Goal: Participate in discussion: Engage in conversation with other users on a specific topic

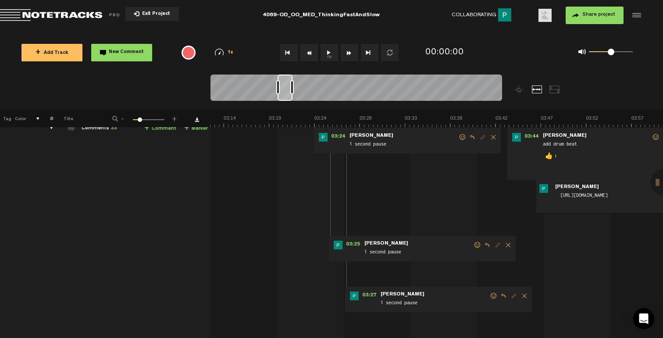
scroll to position [52, 0]
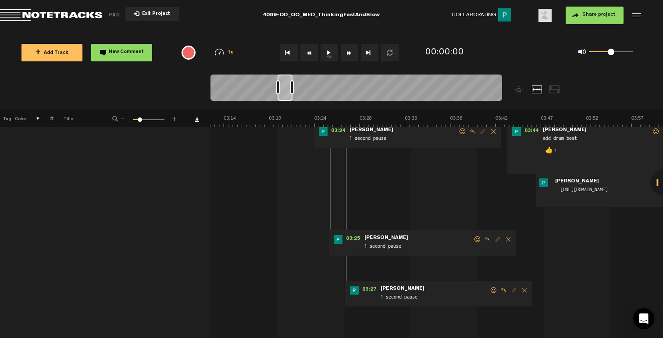
click at [495, 289] on span at bounding box center [494, 290] width 9 height 6
click at [421, 317] on p "👍" at bounding box center [420, 320] width 15 height 14
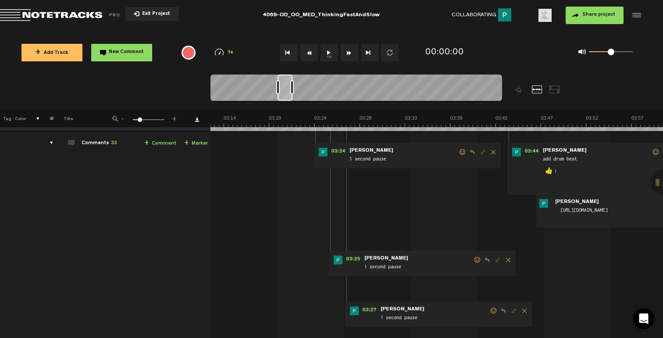
scroll to position [43, 0]
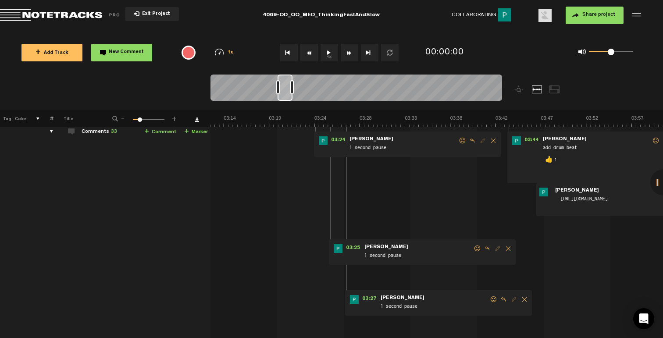
click at [495, 299] on span at bounding box center [494, 300] width 9 height 6
click at [419, 325] on p "👍" at bounding box center [420, 329] width 15 height 14
click at [474, 247] on span at bounding box center [477, 249] width 9 height 6
click at [475, 247] on span at bounding box center [477, 249] width 9 height 6
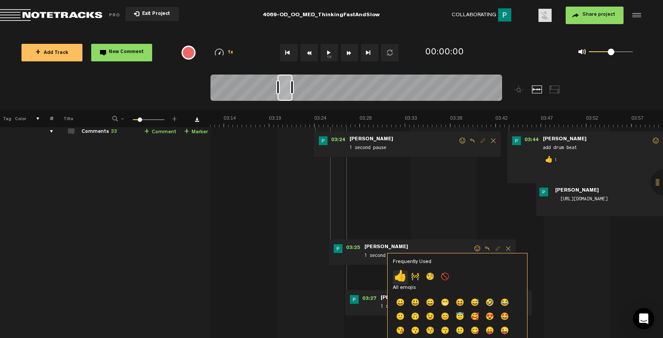
click at [393, 279] on p "👍" at bounding box center [400, 278] width 15 height 14
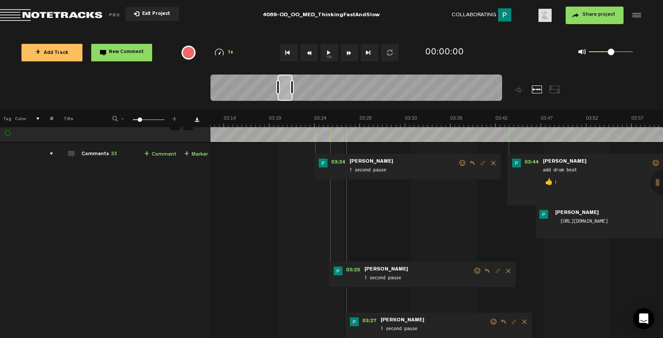
scroll to position [31, 0]
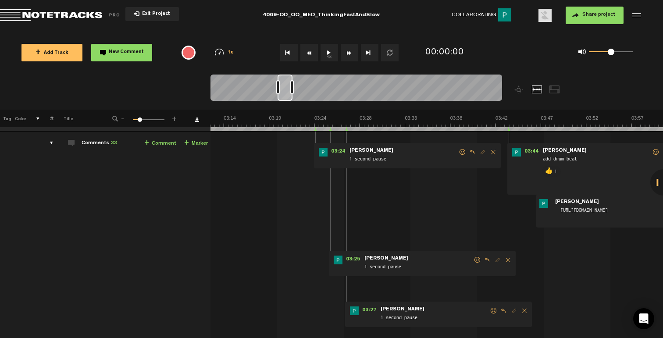
click at [460, 153] on span at bounding box center [462, 152] width 9 height 6
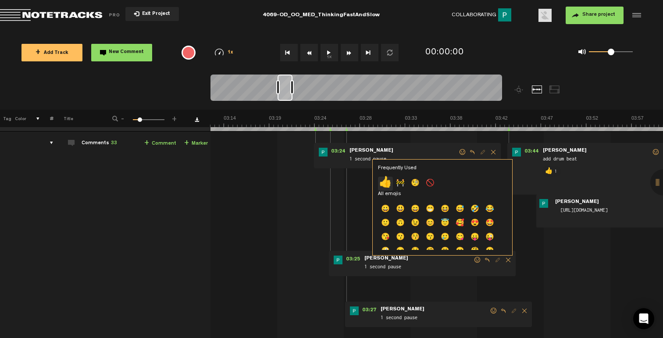
click at [386, 177] on p "👍" at bounding box center [385, 184] width 15 height 14
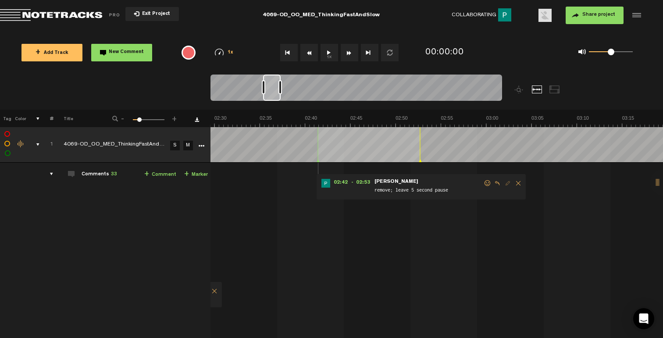
drag, startPoint x: 222, startPoint y: 96, endPoint x: 271, endPoint y: 104, distance: 50.3
click at [272, 104] on div at bounding box center [393, 92] width 365 height 35
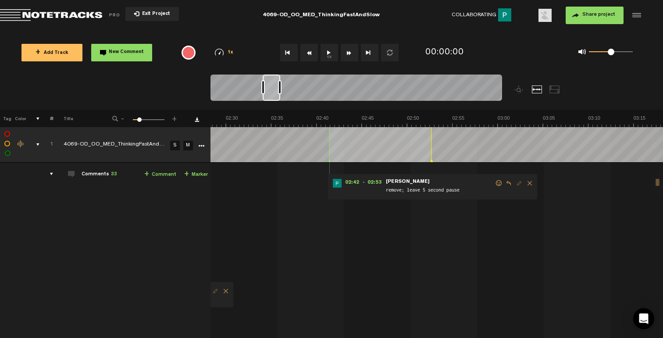
click at [498, 182] on span at bounding box center [499, 183] width 9 height 6
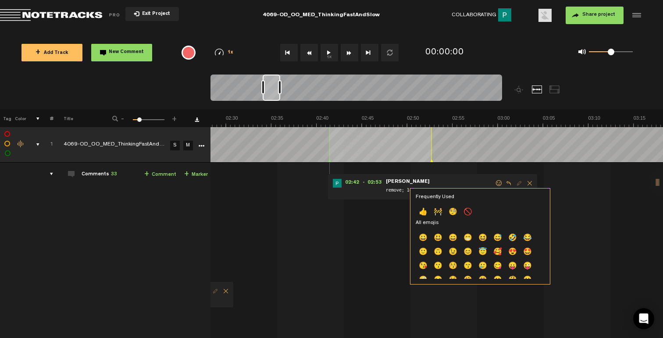
click at [414, 211] on div "Frequently Used 👍 🚧 🧐 🚫 All emojis 😀 😃 😄 😁 😆 😅 🤣 😂 🙂 🙃 😉 😊 😇 🥰 😍 🤩 😘 😗 😚 😙 🥲 😋 …" at bounding box center [480, 236] width 140 height 96
click at [417, 211] on p "👍" at bounding box center [423, 213] width 15 height 14
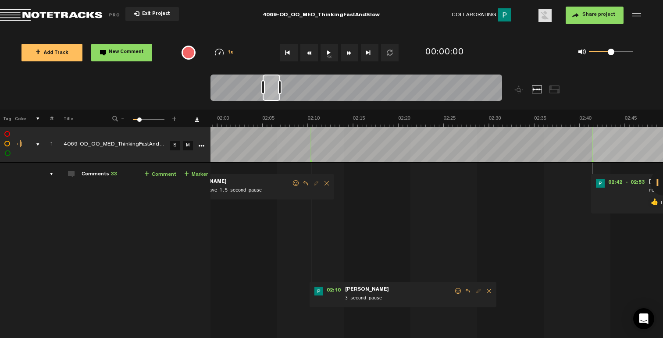
scroll to position [0, 1028]
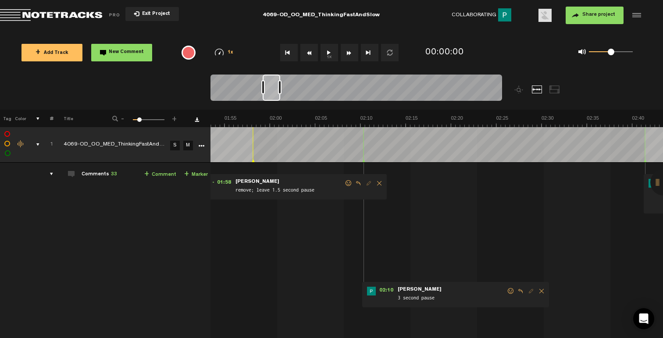
click at [507, 289] on span at bounding box center [511, 291] width 9 height 6
click at [433, 314] on p "👍" at bounding box center [432, 320] width 15 height 14
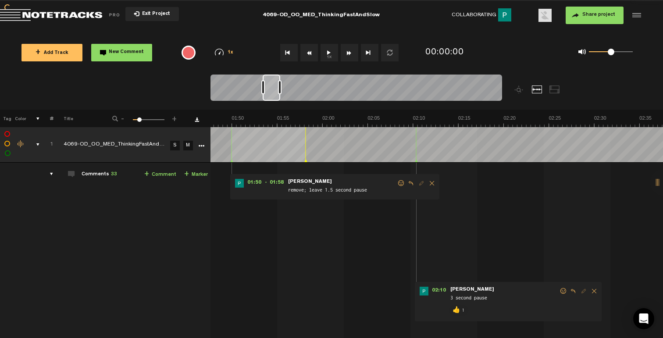
scroll to position [0, 870]
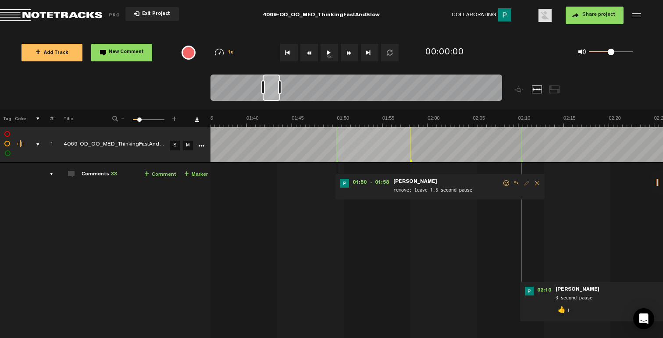
click at [505, 182] on span at bounding box center [506, 183] width 9 height 6
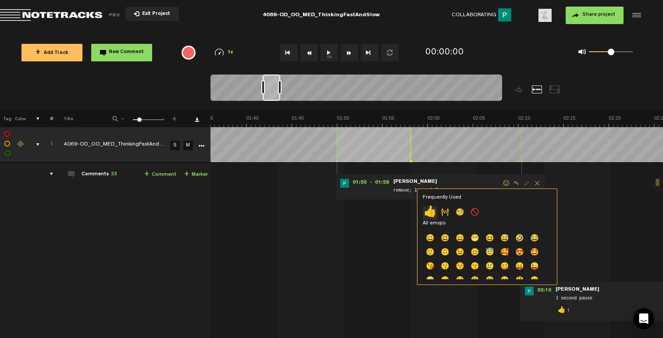
click at [432, 213] on p "👍" at bounding box center [430, 213] width 15 height 14
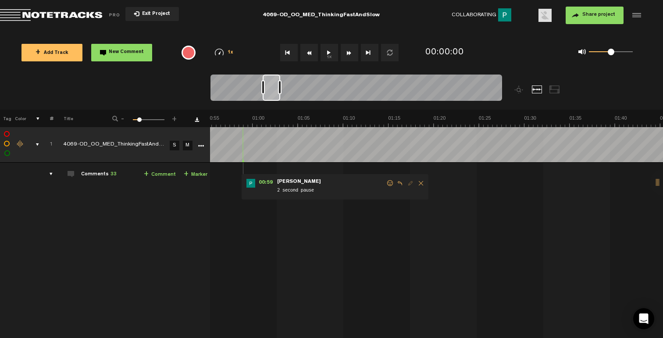
scroll to position [0, 449]
click at [441, 183] on span at bounding box center [443, 183] width 9 height 6
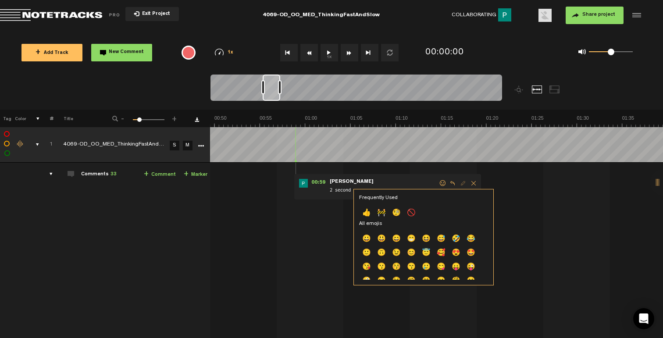
click at [364, 213] on p "👍" at bounding box center [366, 214] width 15 height 14
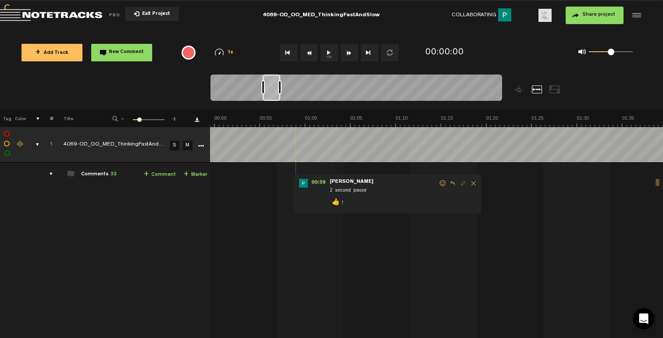
scroll to position [0, 0]
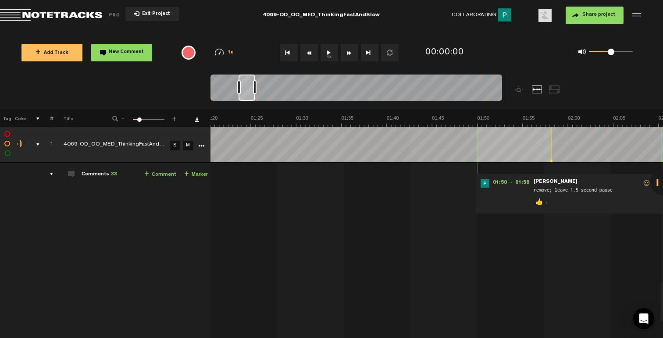
drag, startPoint x: 274, startPoint y: 91, endPoint x: 250, endPoint y: 92, distance: 24.2
click at [250, 92] on div at bounding box center [247, 88] width 17 height 26
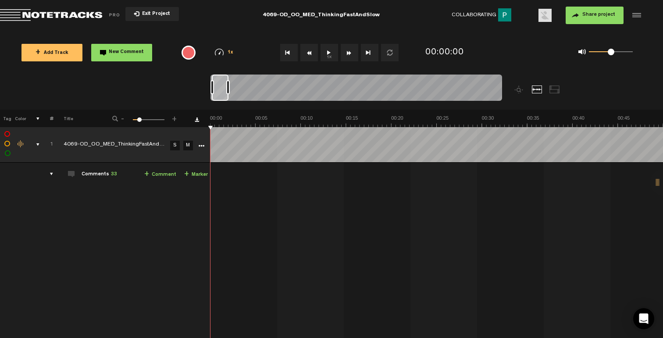
click at [39, 145] on div "comments, stamps & drawings" at bounding box center [35, 144] width 14 height 9
click at [56, 48] on button "+ Add Track" at bounding box center [51, 53] width 61 height 18
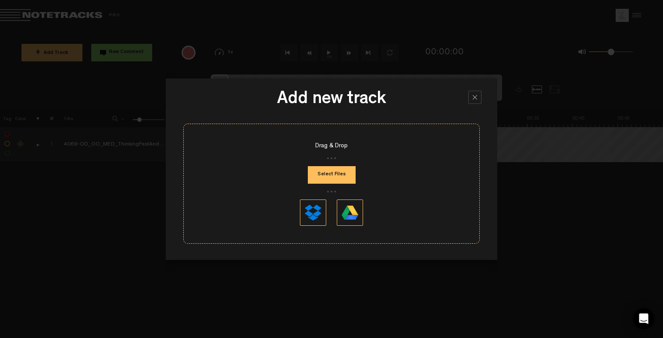
click at [336, 181] on button "Select Files" at bounding box center [332, 175] width 48 height 18
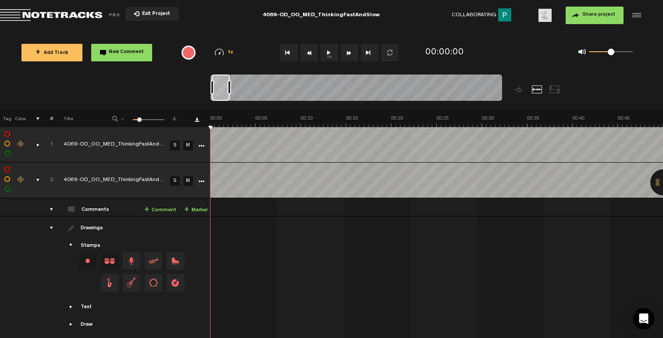
click at [41, 176] on div "Click to change the order number" at bounding box center [48, 180] width 14 height 8
click at [36, 179] on div "comments, stamps & drawings" at bounding box center [35, 180] width 14 height 9
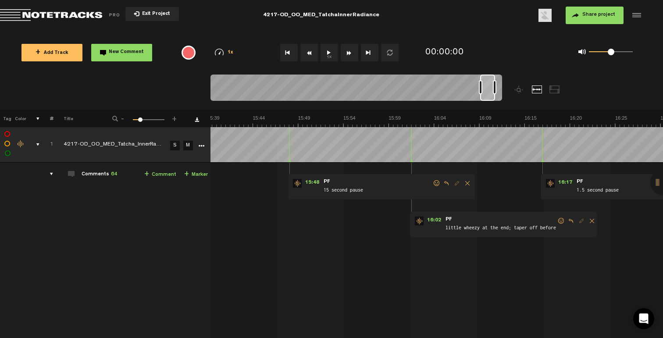
scroll to position [0, 8585]
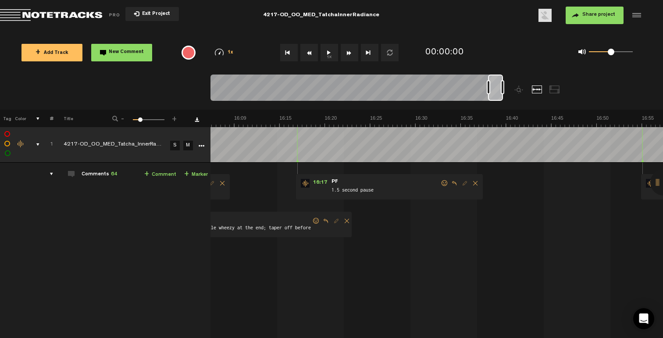
drag, startPoint x: 219, startPoint y: 96, endPoint x: 504, endPoint y: 105, distance: 285.2
click at [504, 105] on div at bounding box center [393, 92] width 365 height 35
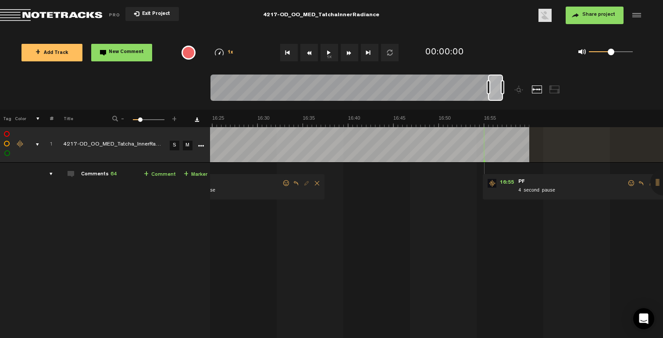
scroll to position [0, 8795]
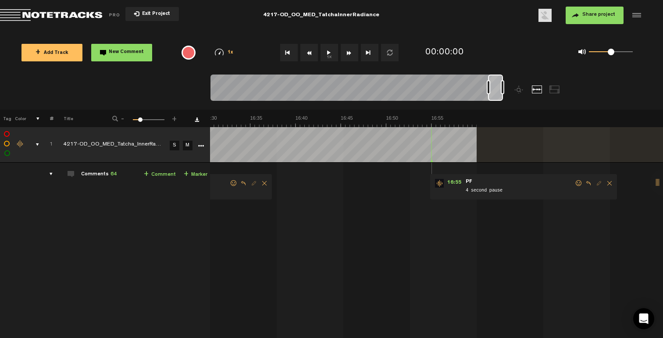
click at [575, 183] on span at bounding box center [579, 183] width 9 height 6
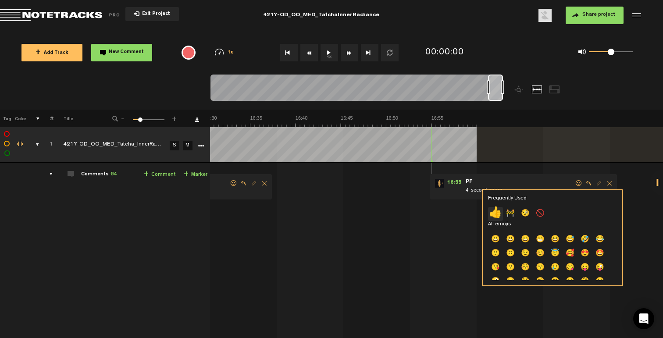
click at [498, 217] on p "👍" at bounding box center [495, 214] width 15 height 14
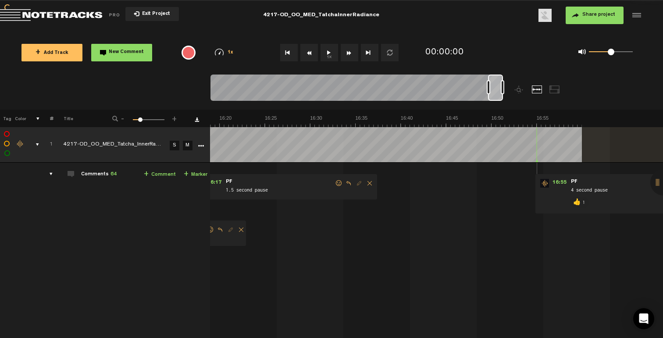
scroll to position [0, 8532]
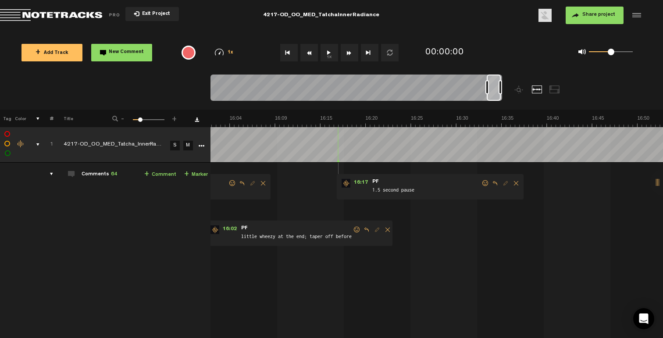
click at [490, 99] on div at bounding box center [494, 88] width 14 height 26
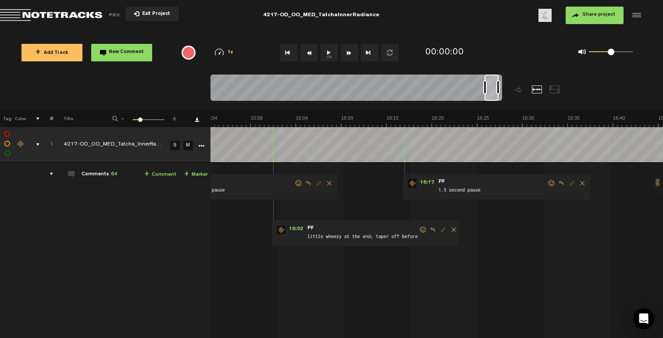
scroll to position [0, 8478]
click at [548, 184] on span at bounding box center [551, 183] width 9 height 6
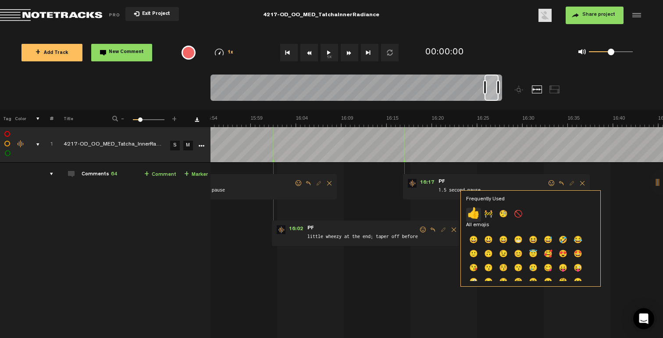
click at [476, 214] on p "👍" at bounding box center [473, 215] width 15 height 14
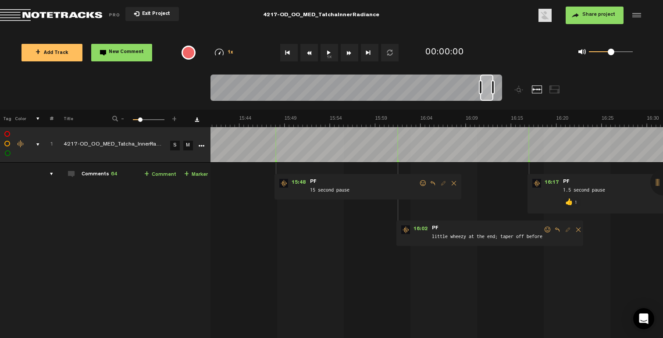
scroll to position [0, 8340]
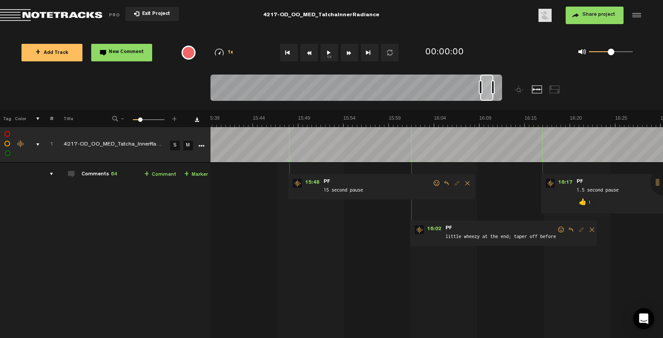
drag, startPoint x: 495, startPoint y: 100, endPoint x: 490, endPoint y: 102, distance: 4.7
click at [490, 102] on div at bounding box center [357, 89] width 292 height 29
click at [561, 230] on span at bounding box center [561, 230] width 9 height 6
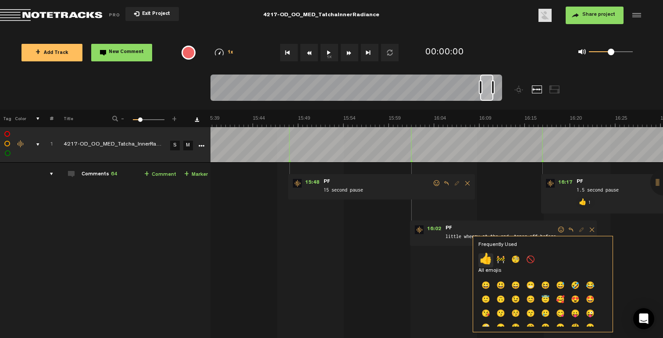
click at [486, 263] on p "👍" at bounding box center [486, 261] width 15 height 14
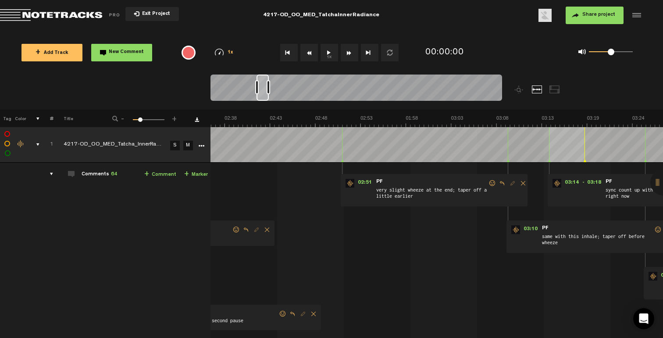
scroll to position [0, 1404]
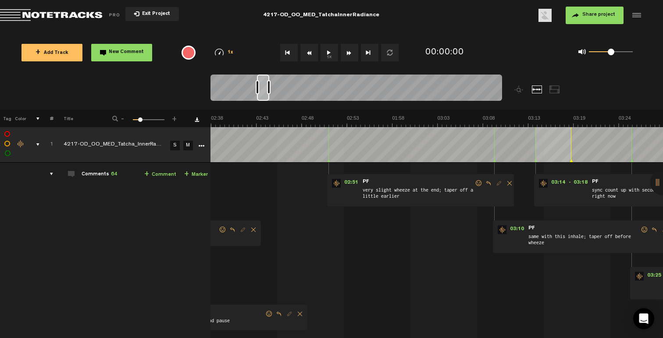
drag, startPoint x: 485, startPoint y: 96, endPoint x: 262, endPoint y: 92, distance: 223.3
click at [262, 92] on div at bounding box center [263, 88] width 12 height 26
click at [479, 182] on span at bounding box center [479, 183] width 9 height 6
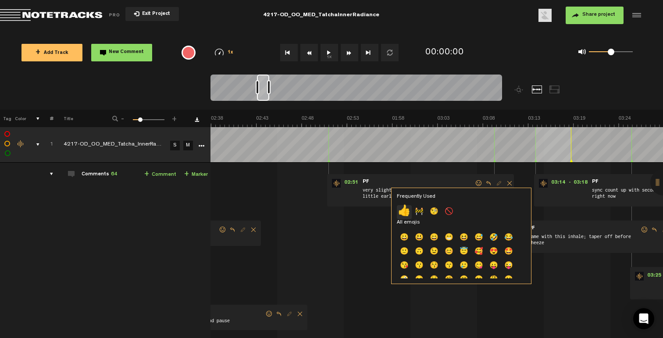
click at [408, 207] on p "👍" at bounding box center [404, 212] width 15 height 14
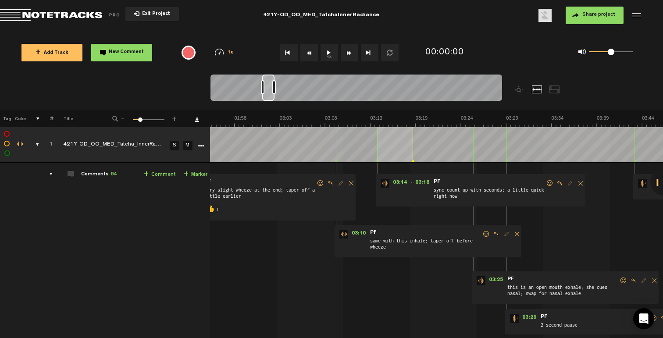
scroll to position [0, 1561]
click at [482, 234] on span at bounding box center [486, 234] width 9 height 6
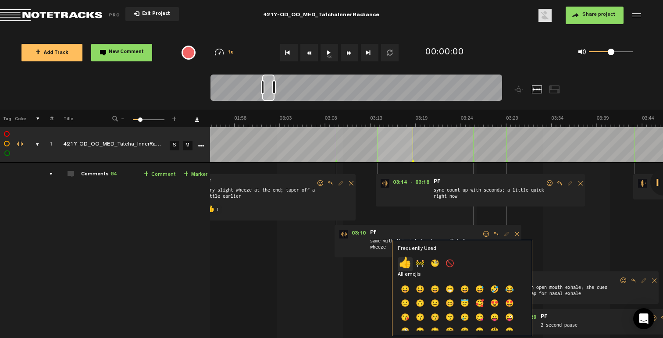
click at [411, 263] on p "👍" at bounding box center [405, 264] width 15 height 14
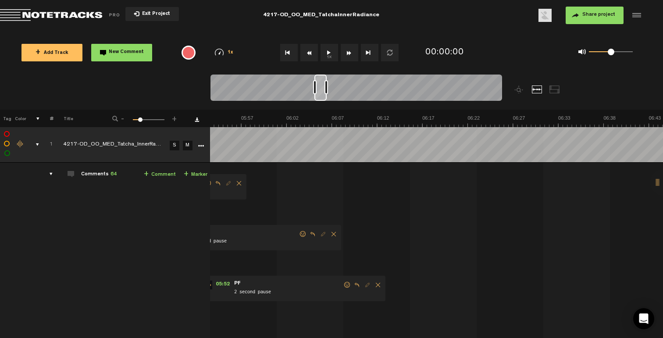
scroll to position [0, 3456]
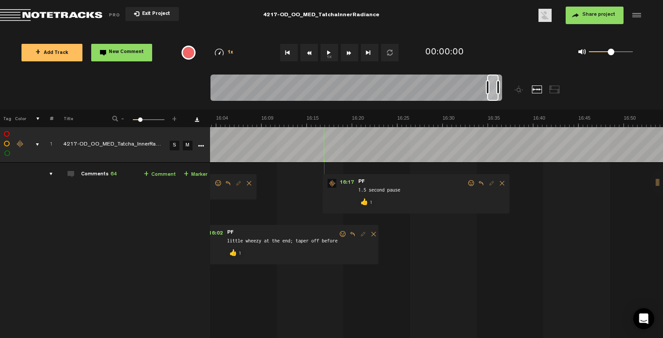
drag, startPoint x: 329, startPoint y: 98, endPoint x: 494, endPoint y: 93, distance: 165.0
click at [494, 93] on div at bounding box center [492, 88] width 11 height 26
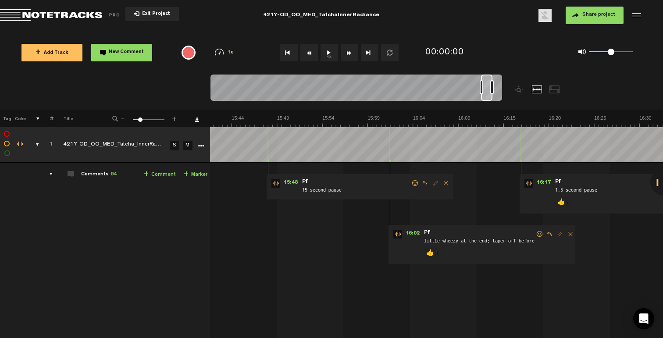
scroll to position [0, 8308]
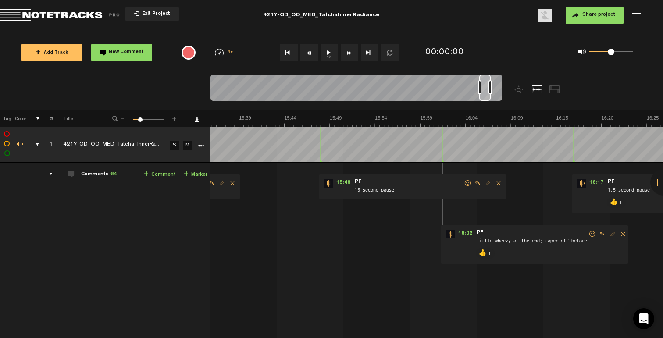
click at [464, 183] on span at bounding box center [468, 183] width 9 height 6
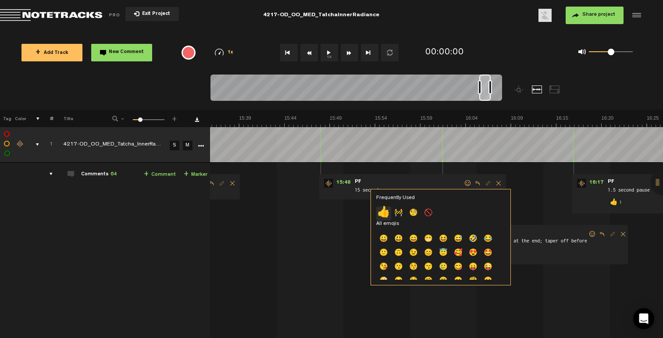
click at [385, 214] on p "👍" at bounding box center [383, 214] width 15 height 14
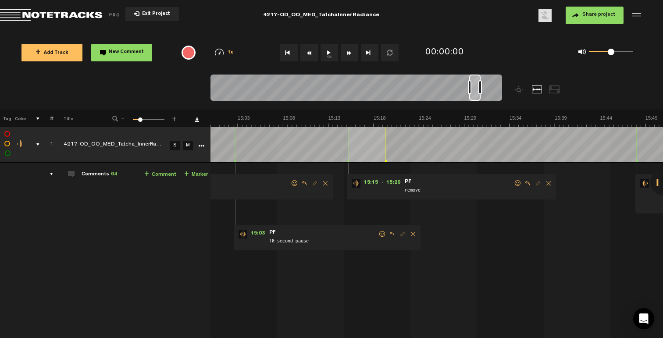
scroll to position [0, 7992]
click at [515, 180] on span at bounding box center [518, 183] width 9 height 6
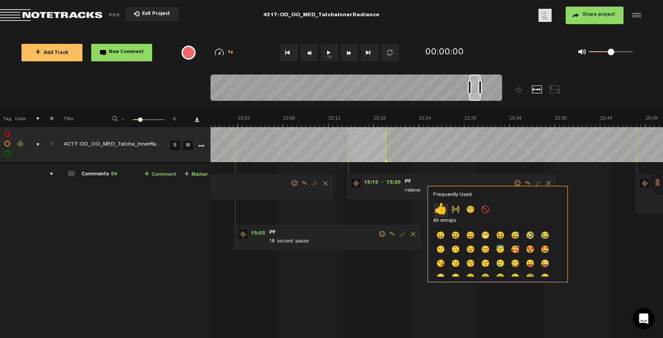
click at [439, 207] on p "👍" at bounding box center [440, 211] width 15 height 14
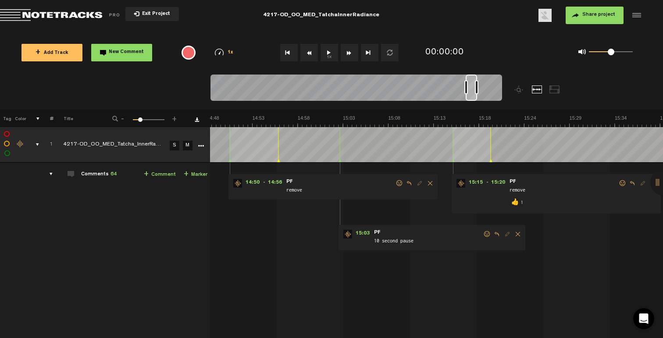
scroll to position [0, 7887]
click at [483, 235] on span at bounding box center [487, 234] width 9 height 6
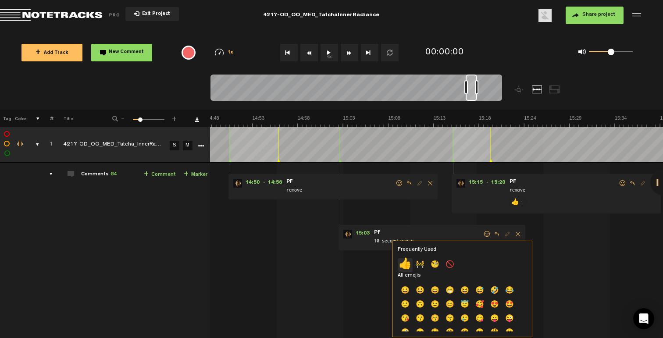
click at [406, 263] on p "👍" at bounding box center [405, 265] width 15 height 14
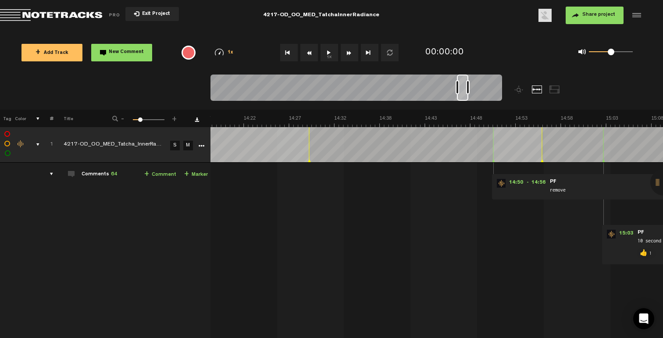
scroll to position [0, 7676]
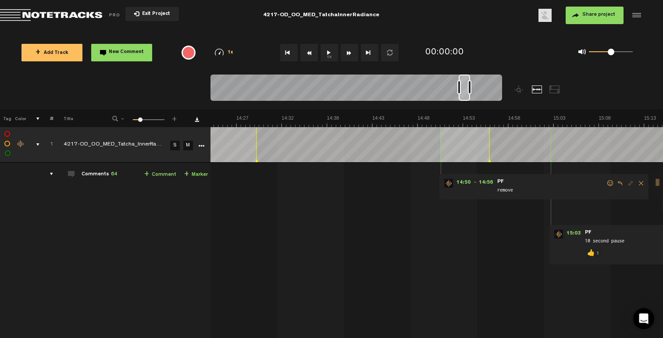
click at [606, 182] on span at bounding box center [610, 183] width 9 height 6
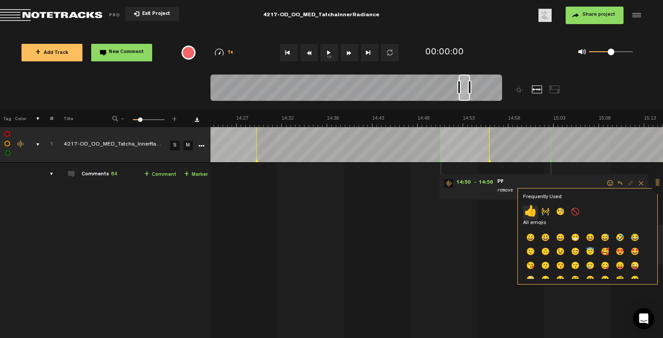
click at [533, 210] on p "👍" at bounding box center [530, 213] width 15 height 14
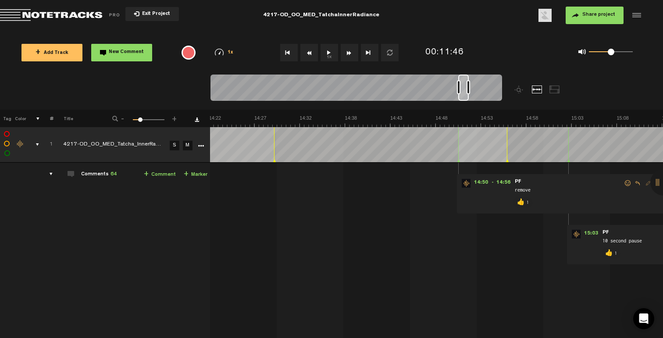
scroll to position [0, 7658]
drag, startPoint x: 416, startPoint y: 94, endPoint x: 465, endPoint y: 94, distance: 48.7
click at [465, 94] on div at bounding box center [463, 88] width 11 height 26
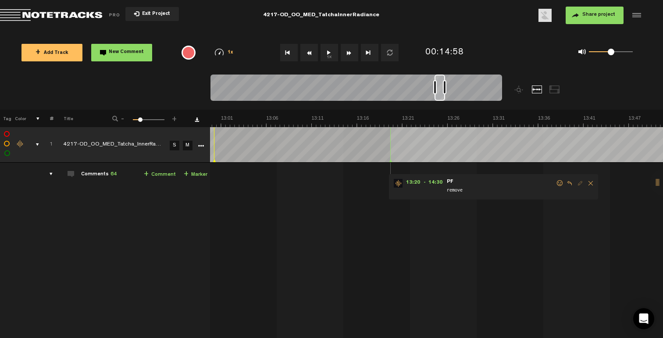
scroll to position [0, 6974]
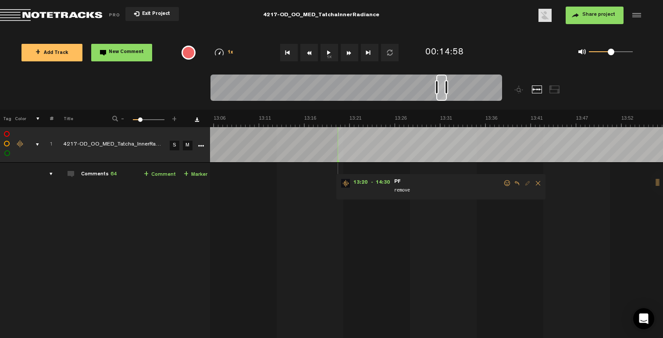
click at [503, 184] on span at bounding box center [507, 183] width 9 height 6
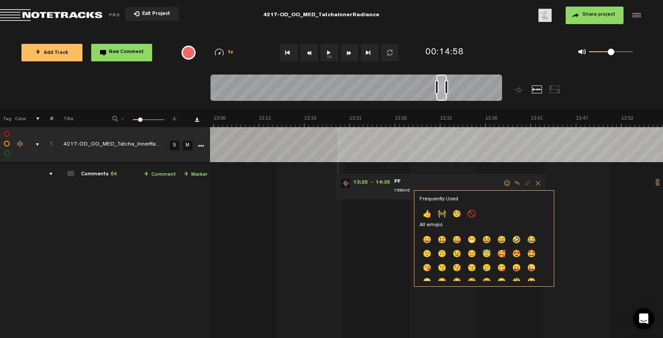
click at [431, 215] on p "👍" at bounding box center [427, 215] width 15 height 14
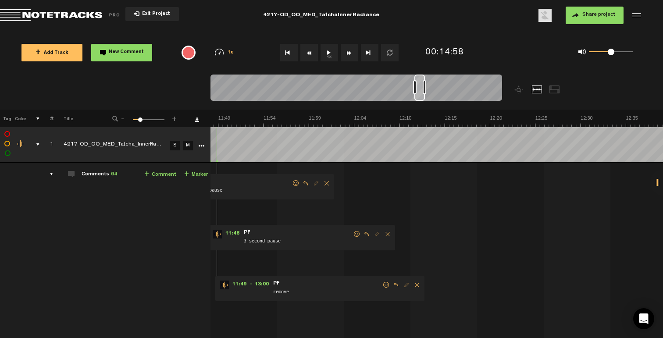
scroll to position [0, 6132]
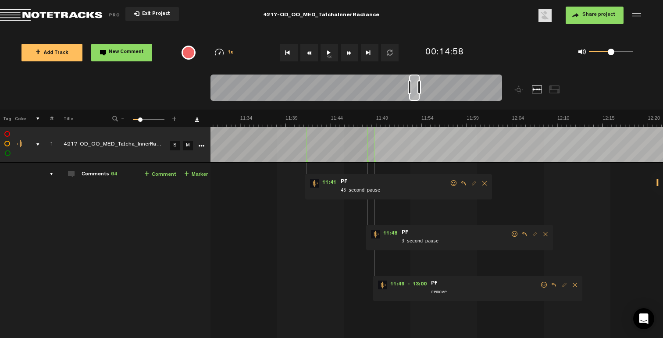
click at [543, 284] on span at bounding box center [544, 285] width 9 height 6
click at [464, 311] on p "👍" at bounding box center [468, 314] width 15 height 14
click at [514, 234] on span at bounding box center [515, 234] width 9 height 6
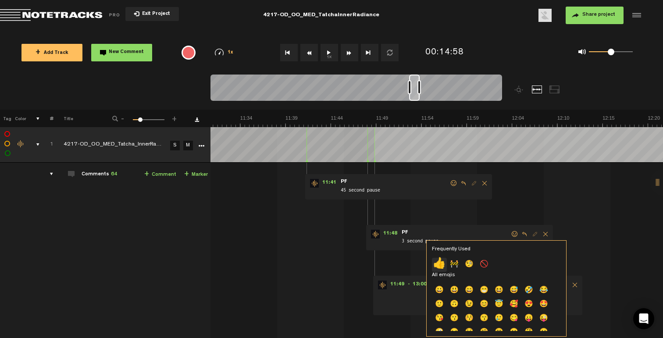
click at [440, 266] on p "👍" at bounding box center [439, 265] width 15 height 14
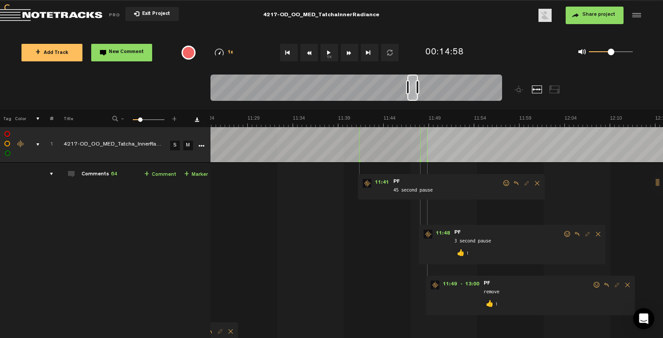
scroll to position [0, 6027]
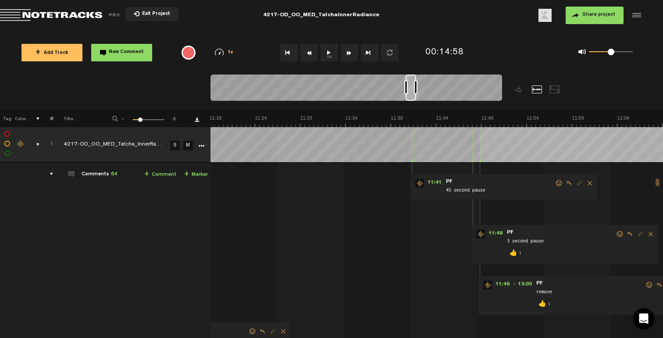
click at [560, 183] on span at bounding box center [559, 183] width 9 height 6
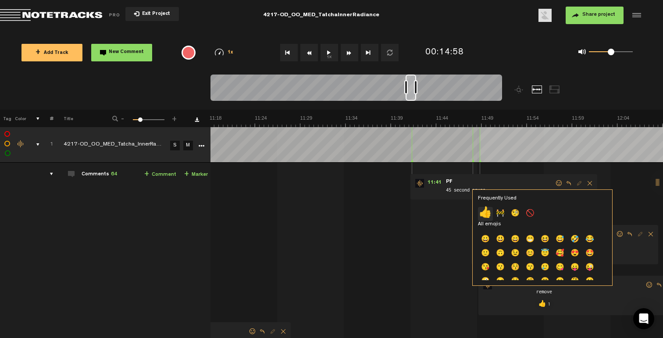
click at [488, 209] on p "👍" at bounding box center [485, 214] width 15 height 14
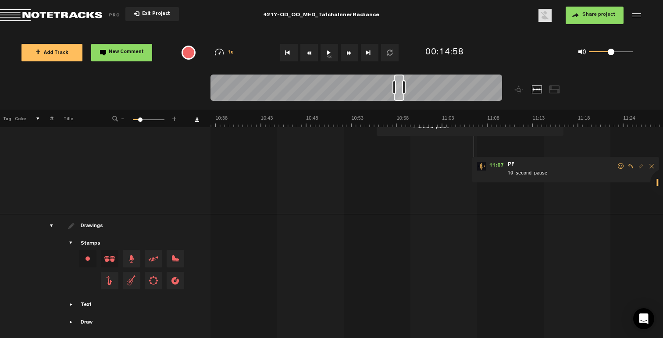
scroll to position [134, 0]
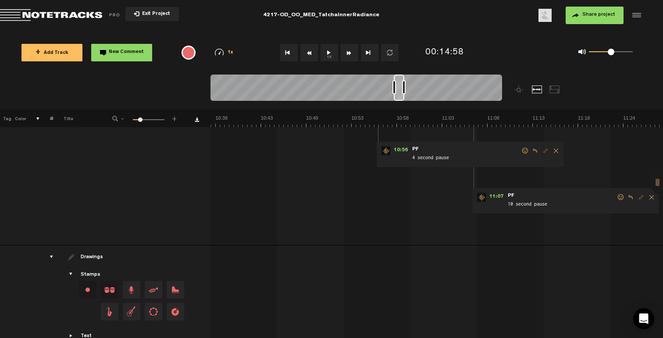
click at [619, 194] on span at bounding box center [621, 197] width 9 height 6
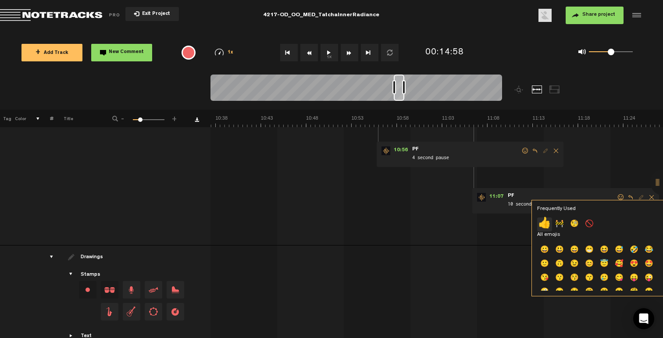
click at [545, 226] on p "👍" at bounding box center [544, 225] width 15 height 14
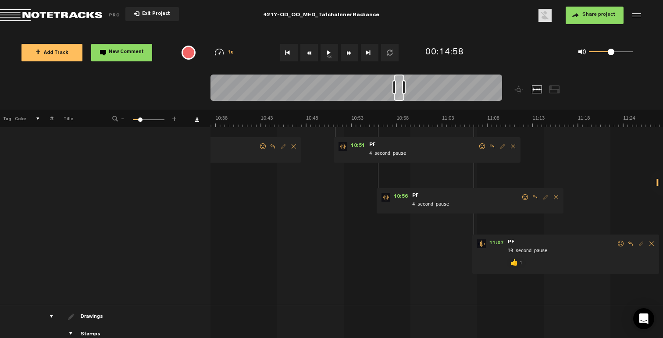
scroll to position [0, 0]
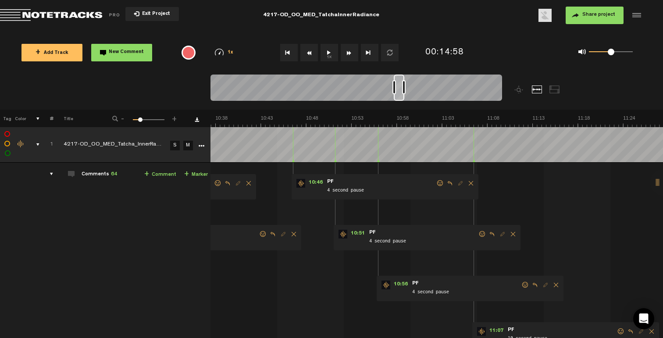
click at [525, 285] on span at bounding box center [525, 285] width 9 height 6
click at [454, 314] on p "👍" at bounding box center [450, 315] width 15 height 14
click at [479, 234] on span at bounding box center [482, 234] width 9 height 6
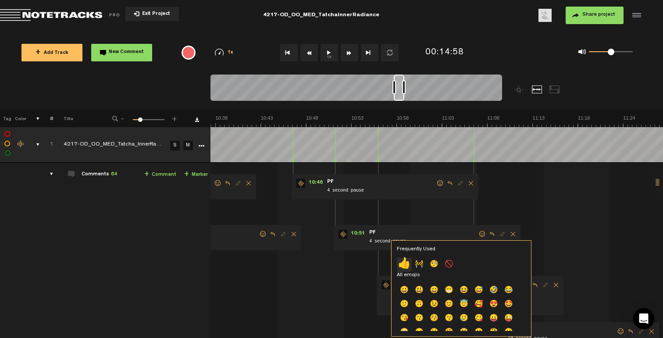
click at [400, 261] on p "👍" at bounding box center [404, 265] width 15 height 14
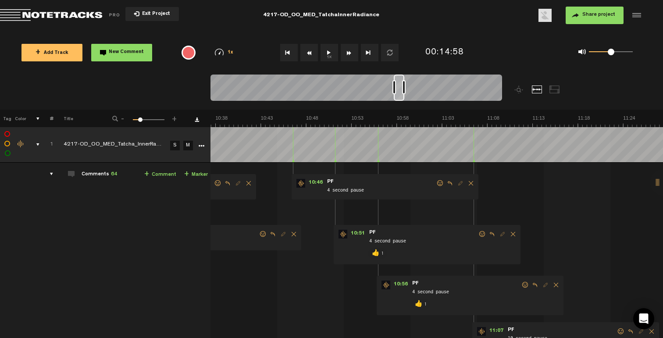
click at [440, 185] on span at bounding box center [440, 183] width 9 height 6
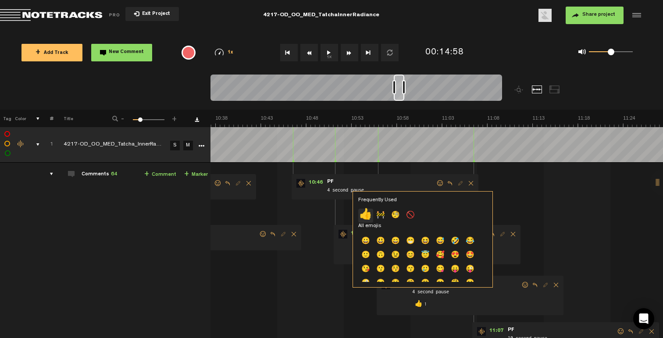
click at [368, 217] on p "👍" at bounding box center [365, 216] width 15 height 14
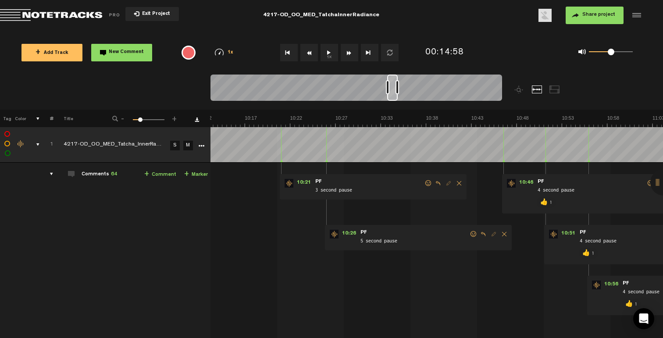
scroll to position [0, 5395]
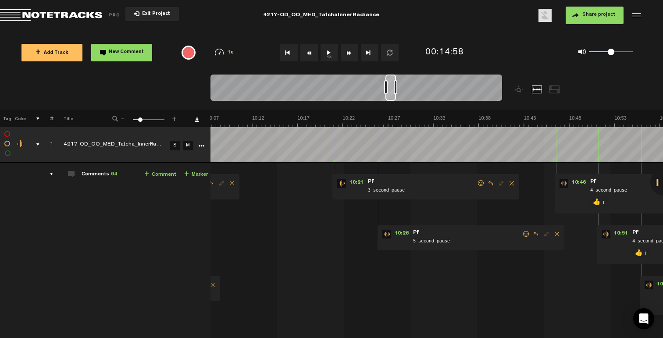
click at [524, 235] on span at bounding box center [526, 234] width 9 height 6
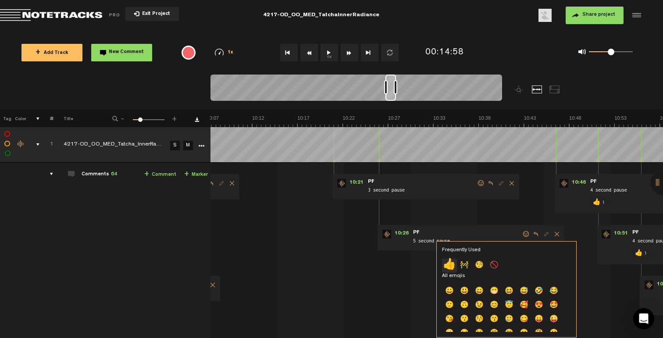
click at [449, 266] on p "👍" at bounding box center [449, 266] width 15 height 14
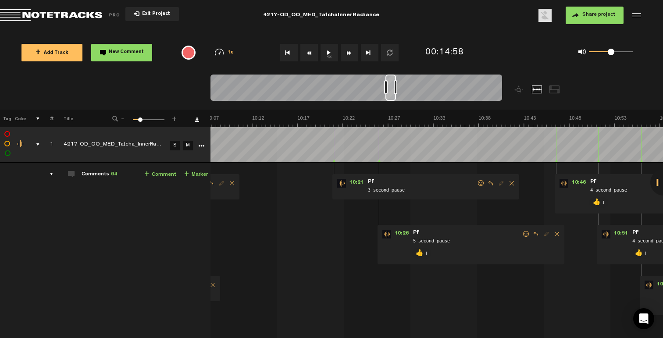
click at [477, 181] on span at bounding box center [481, 183] width 9 height 6
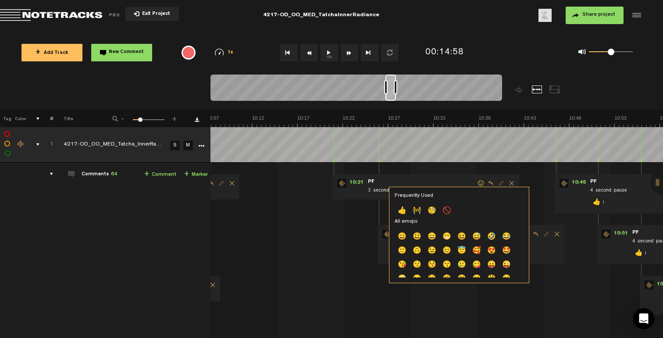
click at [402, 211] on p "👍" at bounding box center [402, 211] width 15 height 14
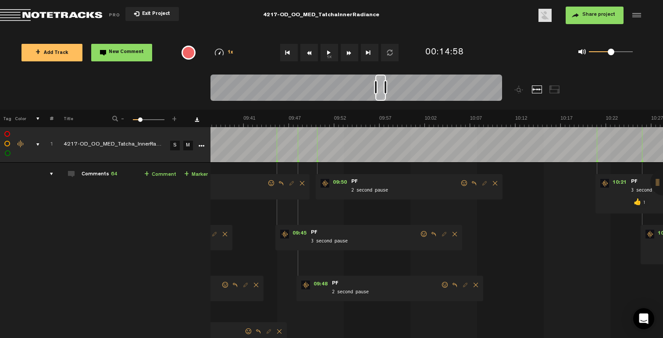
scroll to position [0, 5079]
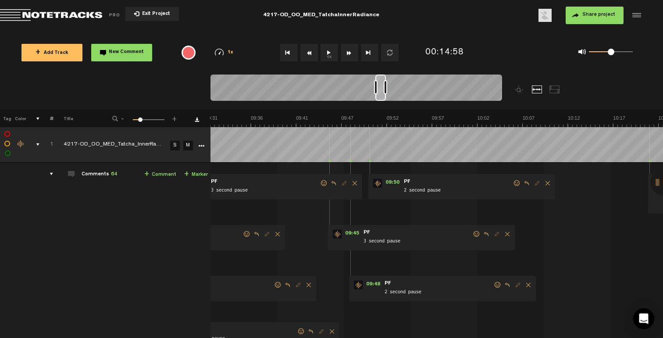
click at [517, 184] on span at bounding box center [517, 183] width 9 height 6
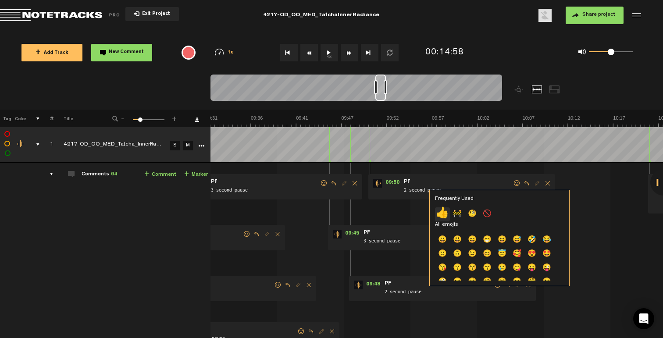
click at [440, 209] on p "👍" at bounding box center [442, 214] width 15 height 14
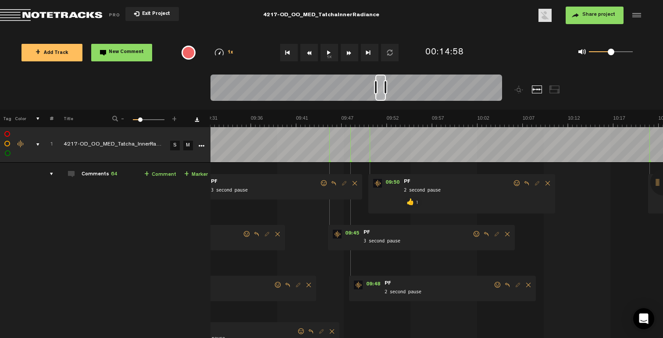
click at [496, 286] on span at bounding box center [497, 285] width 9 height 6
click at [421, 314] on p "👍" at bounding box center [421, 317] width 15 height 14
click at [473, 234] on span at bounding box center [476, 234] width 9 height 6
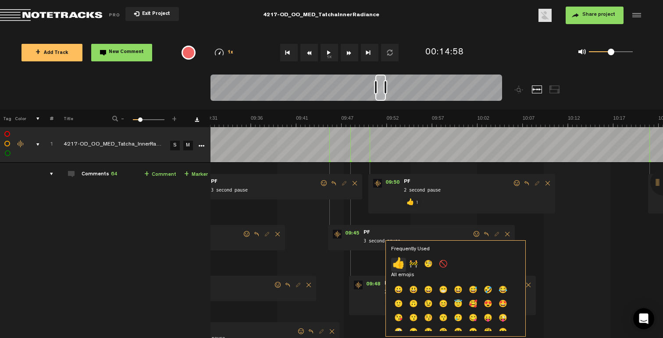
click at [397, 260] on p "👍" at bounding box center [398, 265] width 15 height 14
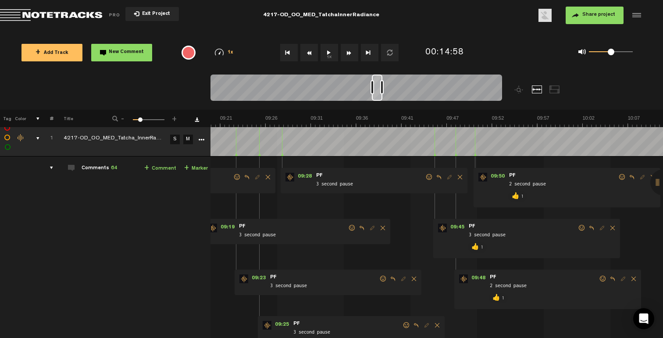
scroll to position [0, 4921]
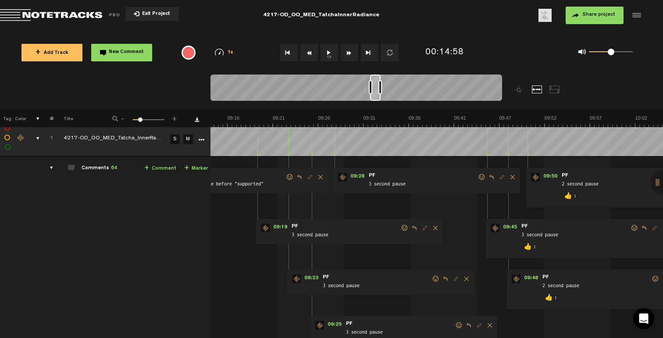
click at [479, 175] on span at bounding box center [482, 177] width 9 height 6
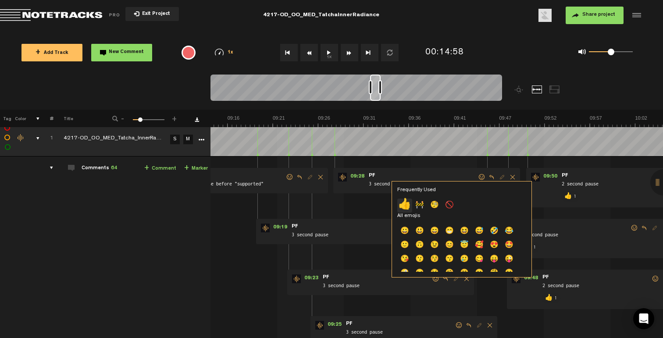
click at [404, 204] on p "👍" at bounding box center [404, 206] width 15 height 14
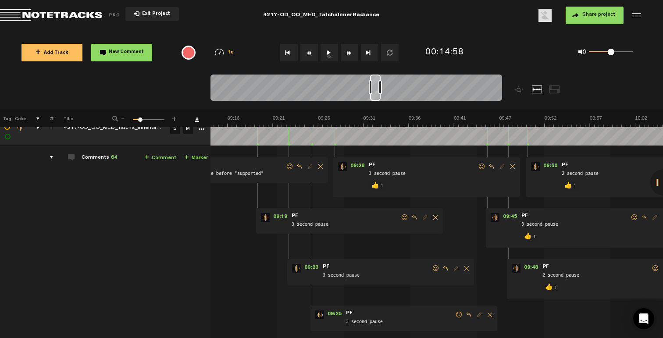
scroll to position [28, 0]
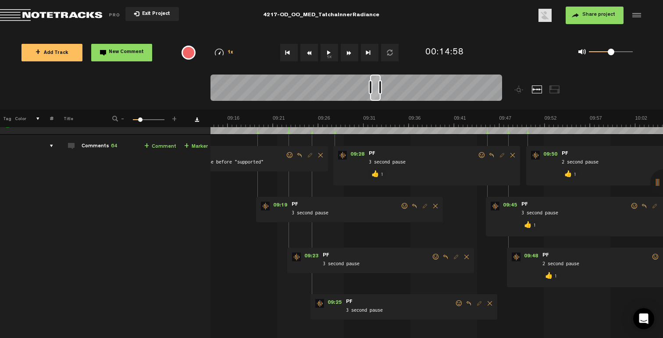
click at [456, 304] on span at bounding box center [459, 303] width 9 height 6
click at [379, 332] on p "👍" at bounding box center [381, 335] width 15 height 14
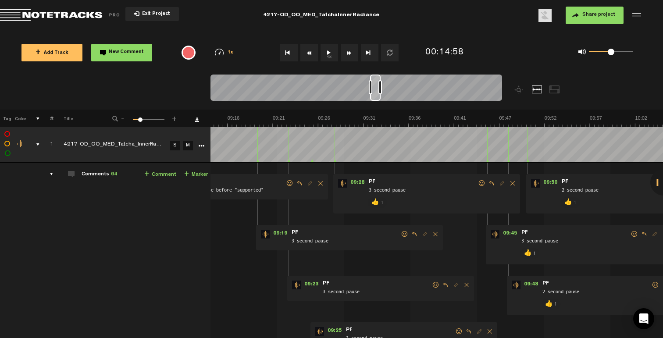
scroll to position [5, 0]
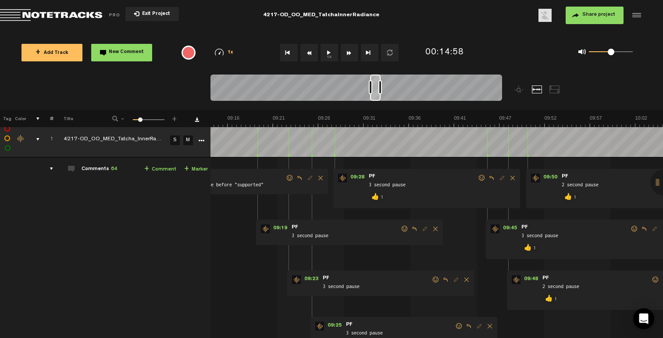
click at [434, 279] on span at bounding box center [436, 280] width 9 height 6
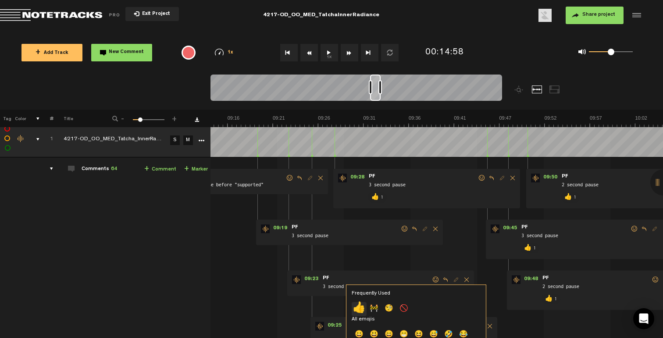
click at [357, 304] on p "👍" at bounding box center [359, 309] width 15 height 14
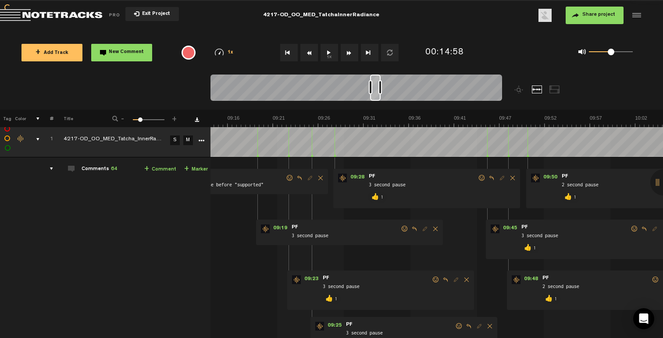
scroll to position [0, 4816]
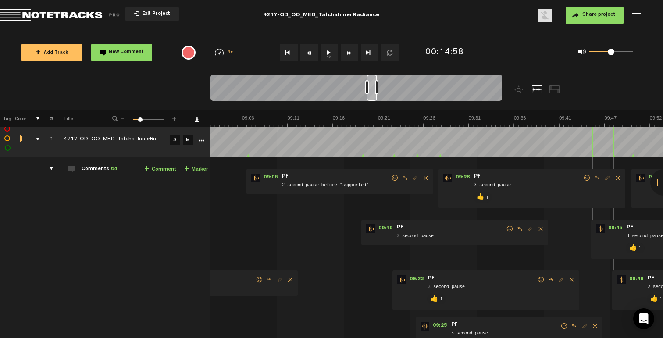
click at [511, 227] on span at bounding box center [510, 229] width 9 height 6
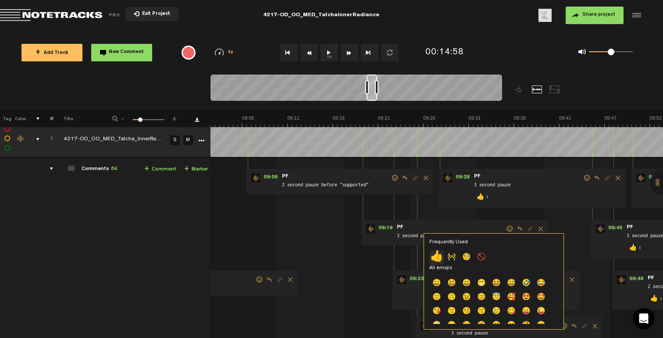
click at [437, 258] on p "👍" at bounding box center [436, 258] width 15 height 14
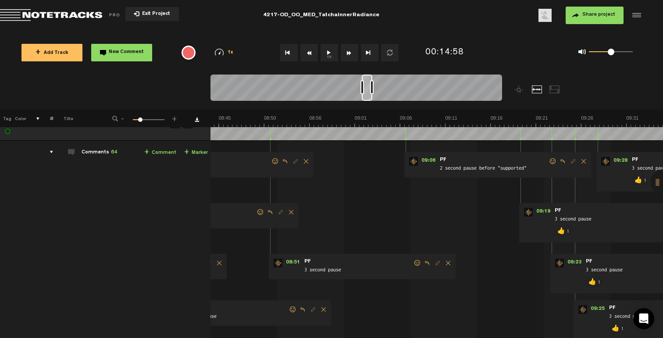
scroll to position [0, 0]
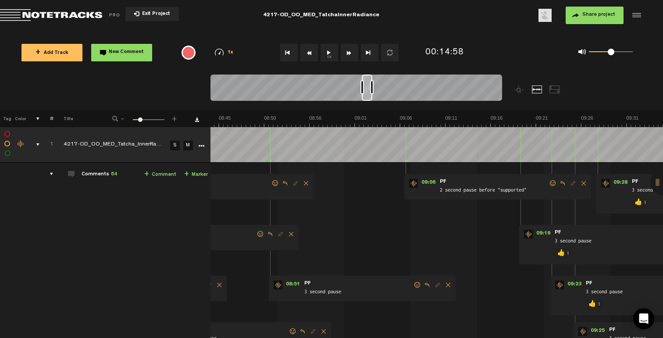
click at [551, 184] on span at bounding box center [553, 183] width 9 height 6
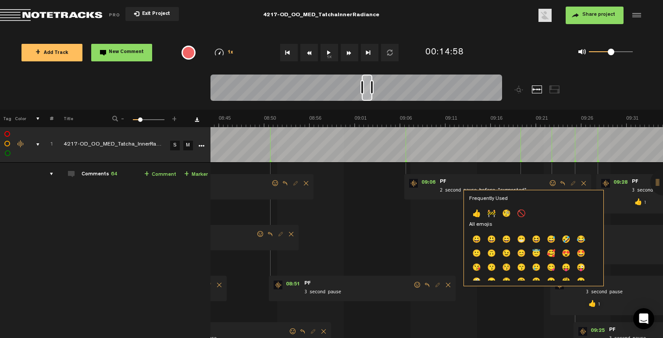
click at [478, 216] on p "👍" at bounding box center [476, 214] width 15 height 14
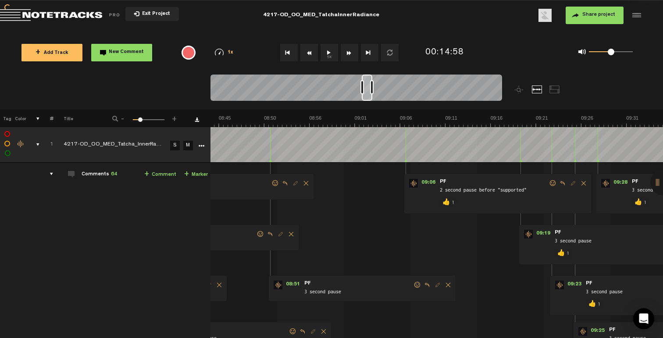
scroll to position [0, 4606]
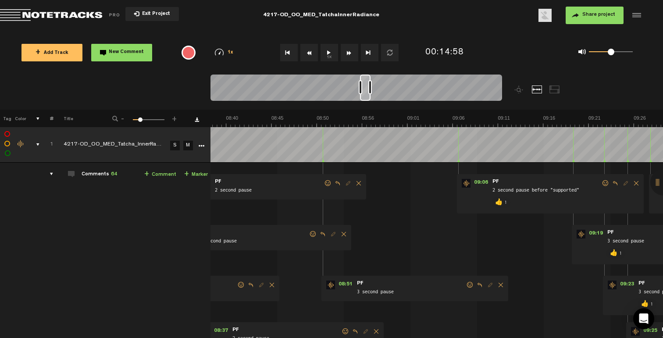
click at [471, 285] on span at bounding box center [470, 285] width 9 height 6
click at [388, 312] on div "Frequently Used 👍 🚧 🧐 🚫 All emojis 😀 😃 😄 😁 😆 😅 🤣 😂 🙂 🙃 😉 😊 😇 🥰 😍 🤩 😘 😗 😚 😙 🥲 😋 …" at bounding box center [453, 339] width 140 height 96
click at [391, 314] on p "👍" at bounding box center [396, 316] width 15 height 14
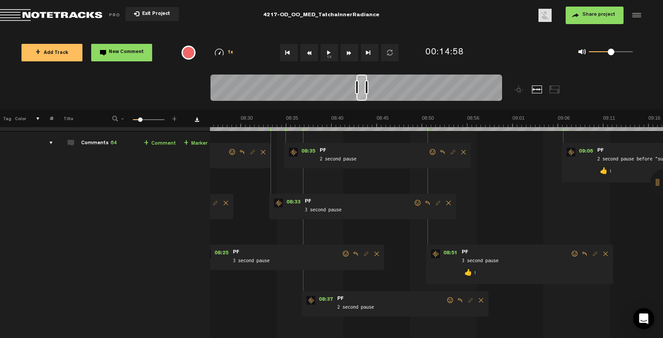
scroll to position [26, 7]
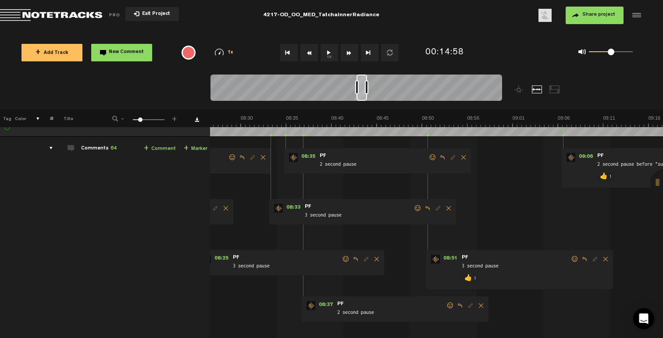
click at [446, 306] on span at bounding box center [450, 306] width 9 height 6
click at [371, 332] on p "👍" at bounding box center [369, 336] width 15 height 14
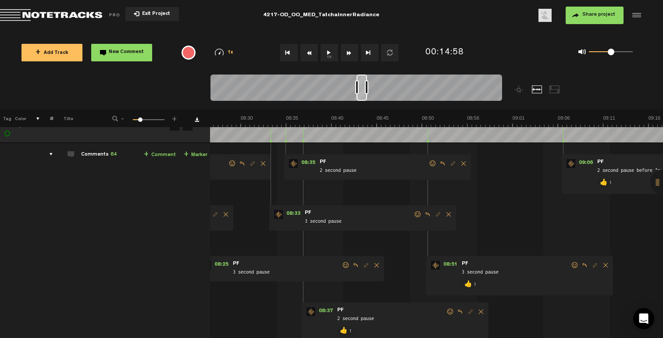
scroll to position [9, 7]
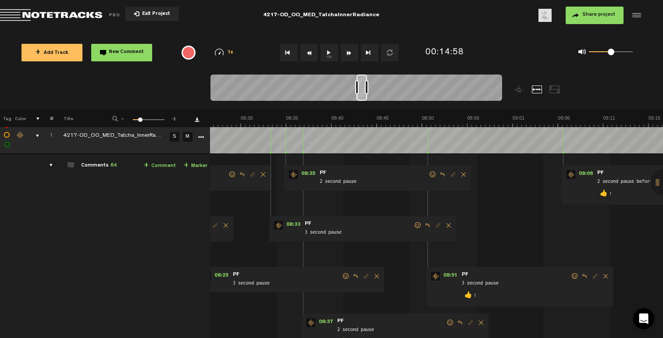
click at [429, 175] on span at bounding box center [433, 175] width 9 height 6
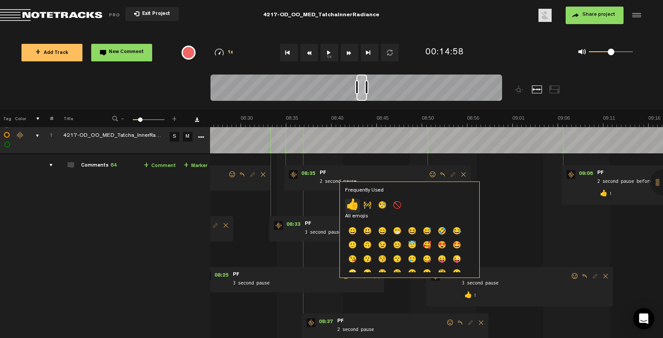
click at [351, 205] on p "👍" at bounding box center [352, 206] width 15 height 14
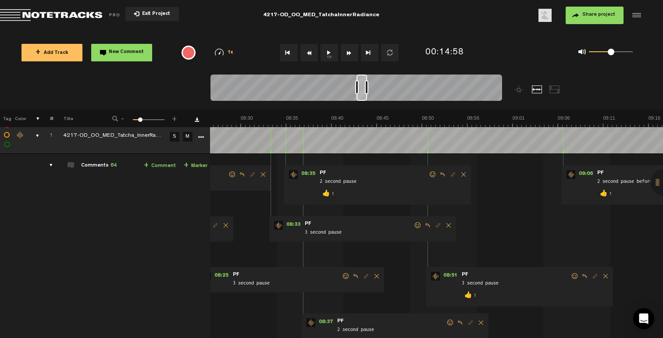
click at [414, 226] on span at bounding box center [418, 225] width 9 height 6
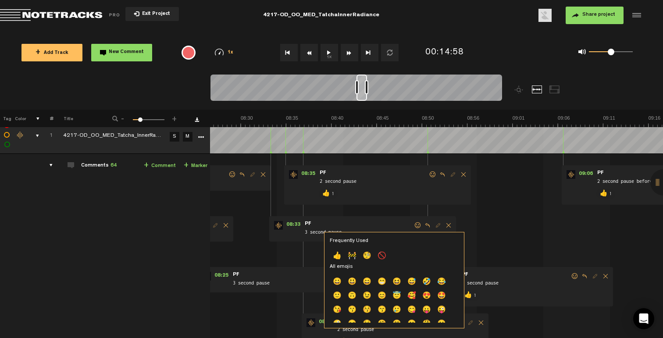
click at [339, 254] on p "👍" at bounding box center [337, 257] width 15 height 14
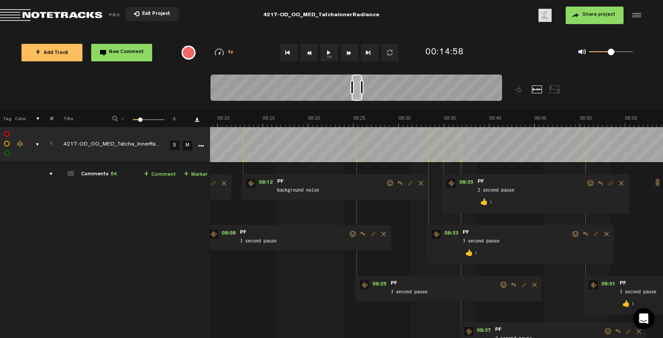
scroll to position [0, 0]
click at [502, 285] on span at bounding box center [504, 285] width 9 height 6
click at [426, 312] on p "👍" at bounding box center [427, 315] width 15 height 14
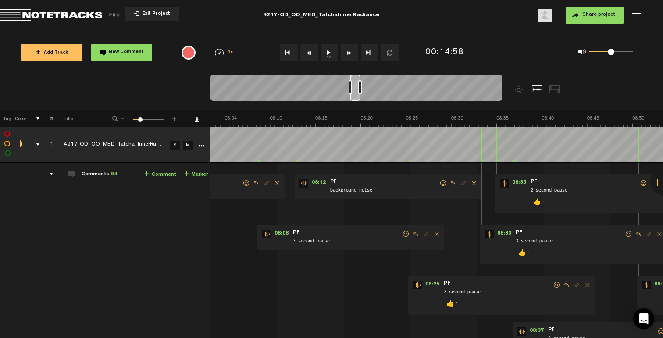
scroll to position [0, 4237]
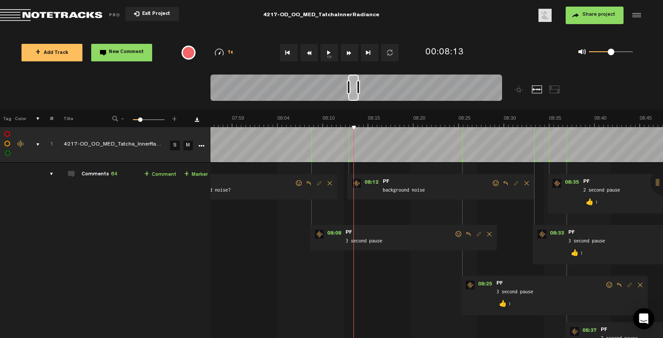
click at [497, 182] on span at bounding box center [496, 183] width 9 height 6
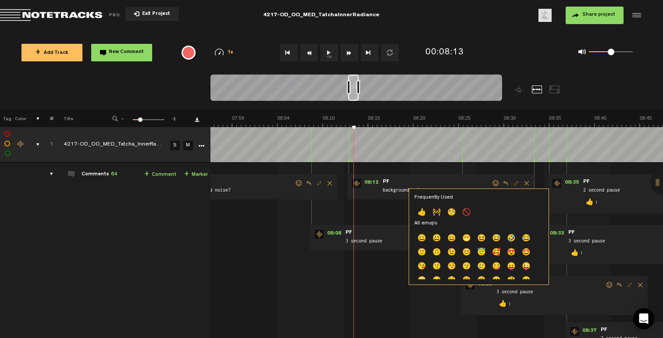
click at [466, 213] on p "🚫" at bounding box center [466, 213] width 15 height 14
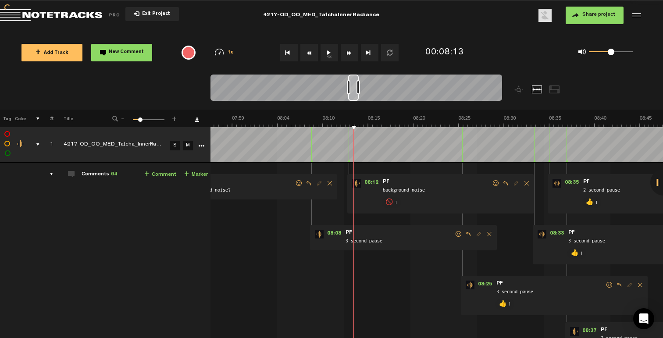
click at [503, 184] on span "Reply to comment" at bounding box center [505, 183] width 11 height 6
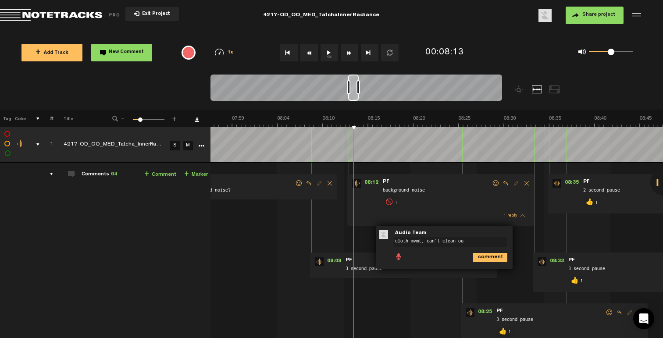
type textarea "cloth mvmt, can't clean out"
click at [457, 262] on span at bounding box center [458, 262] width 9 height 6
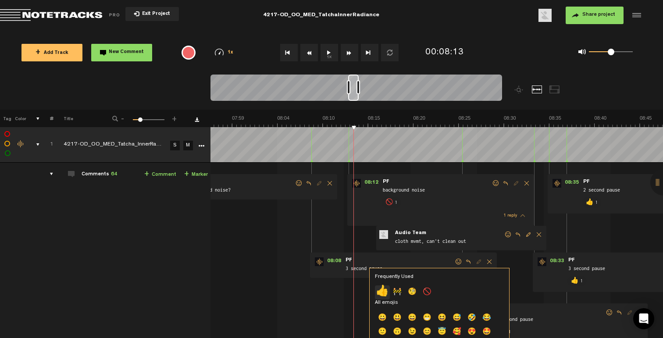
click at [376, 293] on p "👍" at bounding box center [382, 293] width 15 height 14
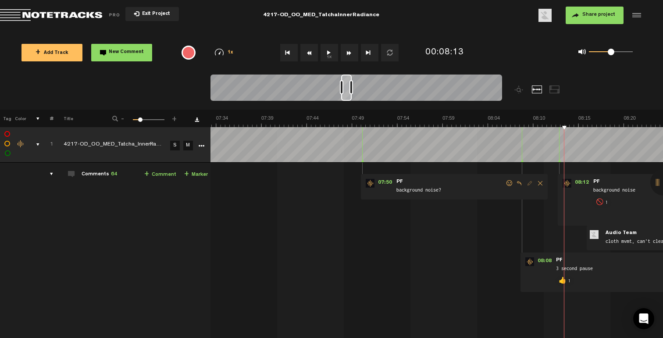
scroll to position [0, 4027]
click at [510, 183] on span at bounding box center [509, 183] width 9 height 6
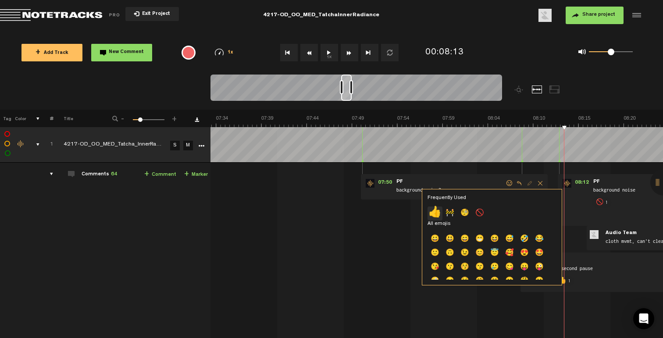
click at [438, 214] on p "👍" at bounding box center [435, 214] width 15 height 14
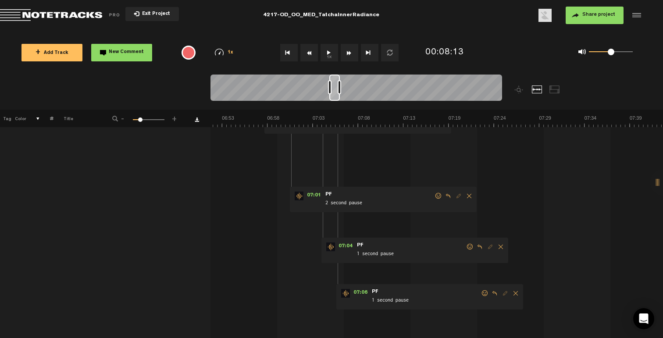
scroll to position [71, 0]
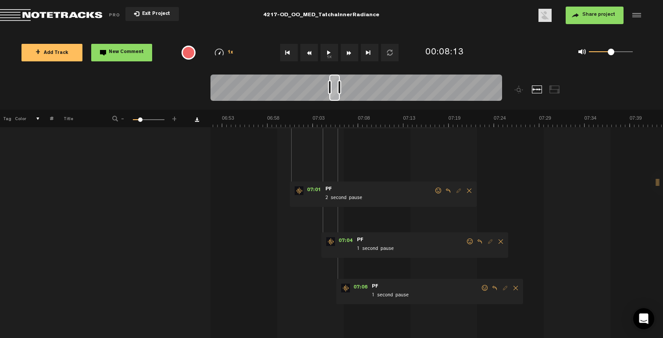
click at [482, 288] on span at bounding box center [485, 288] width 9 height 6
click at [412, 318] on p "👍" at bounding box center [407, 318] width 15 height 14
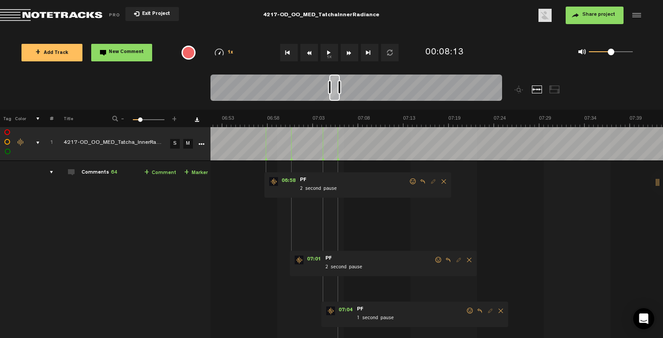
scroll to position [0, 0]
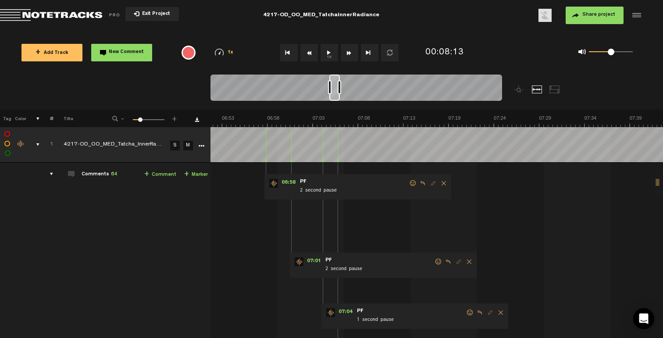
click at [466, 312] on span at bounding box center [470, 313] width 9 height 6
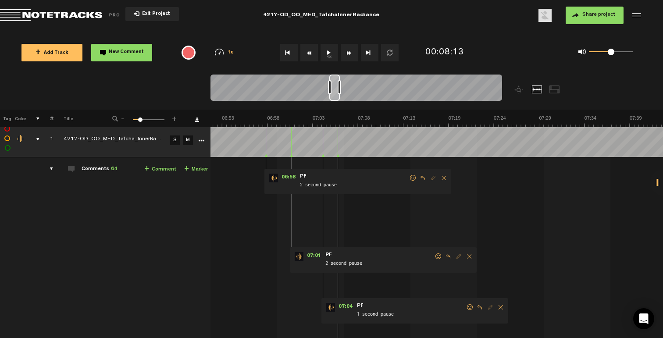
click at [465, 307] on form "1 second pause" at bounding box center [411, 311] width 110 height 17
click at [466, 307] on span at bounding box center [470, 307] width 9 height 6
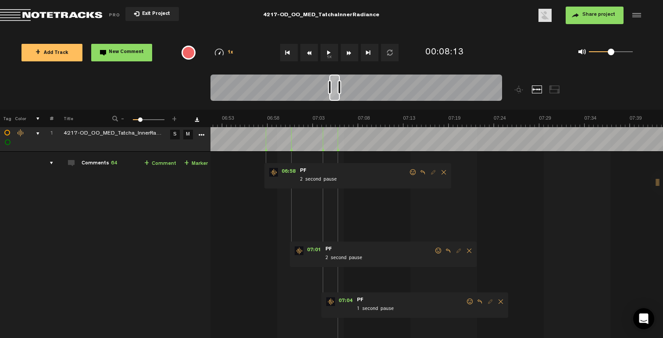
click at [469, 300] on span at bounding box center [470, 302] width 9 height 6
click at [395, 329] on p "👍" at bounding box center [394, 331] width 15 height 14
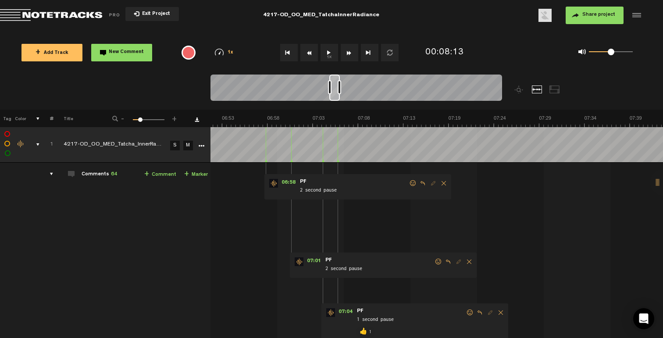
click at [437, 261] on span at bounding box center [438, 262] width 9 height 6
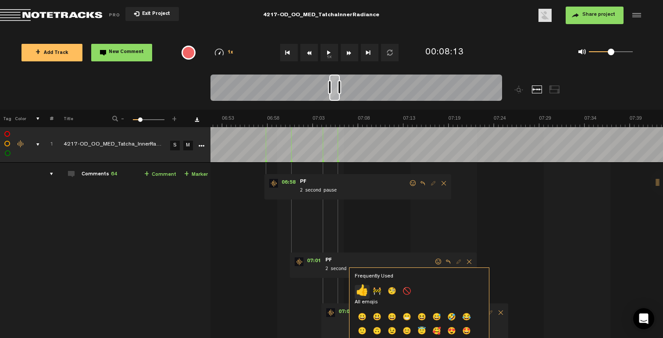
click at [362, 288] on p "👍" at bounding box center [362, 292] width 15 height 14
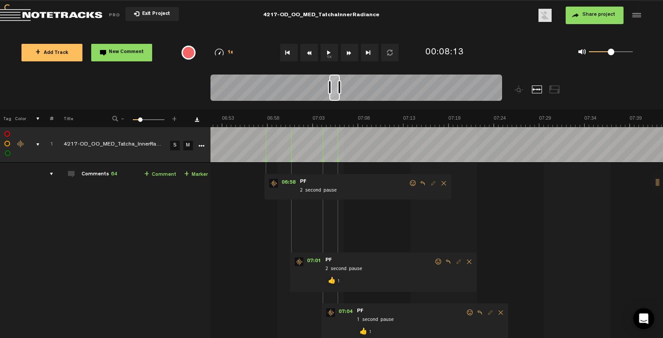
scroll to position [0, 3605]
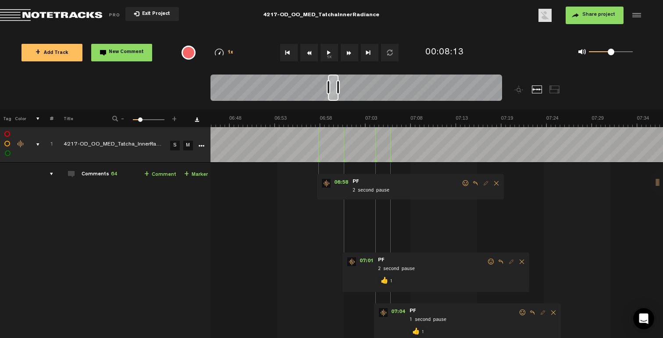
click at [464, 181] on span at bounding box center [465, 183] width 9 height 6
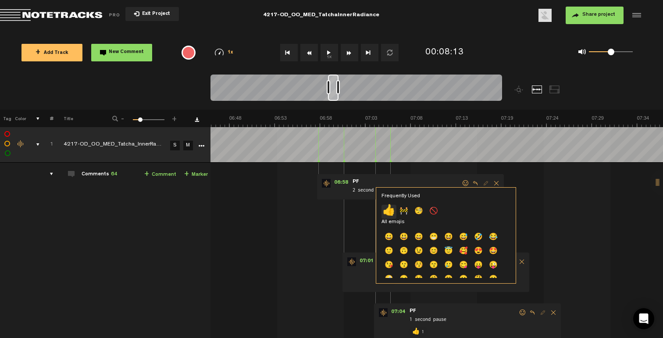
click at [392, 211] on p "👍" at bounding box center [389, 212] width 15 height 14
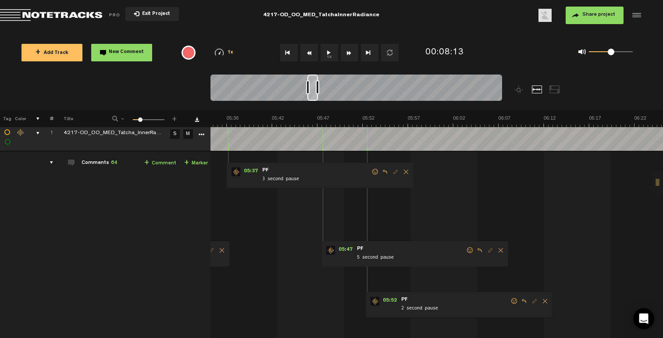
scroll to position [23, 0]
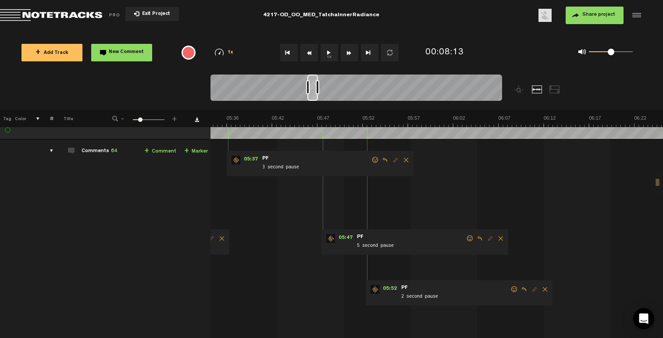
click at [512, 288] on span at bounding box center [514, 289] width 9 height 6
click at [440, 316] on p "👍" at bounding box center [437, 319] width 15 height 14
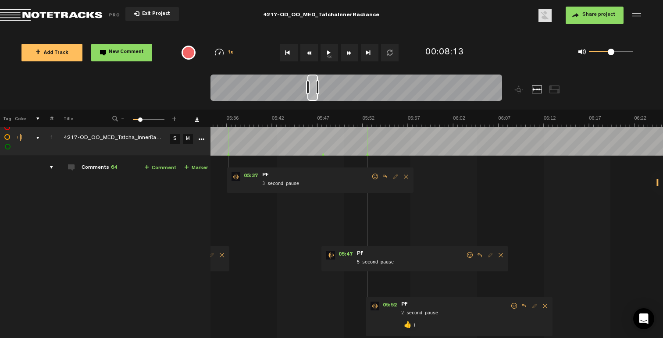
scroll to position [0, 0]
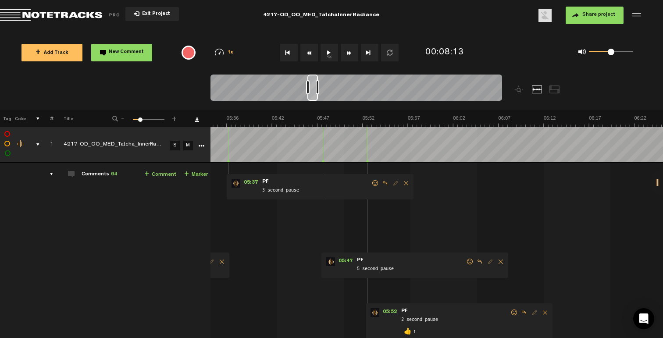
click at [467, 261] on span at bounding box center [470, 262] width 9 height 6
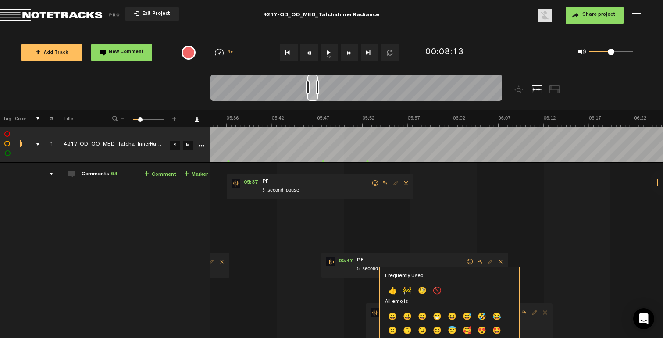
click at [390, 289] on p "👍" at bounding box center [392, 292] width 15 height 14
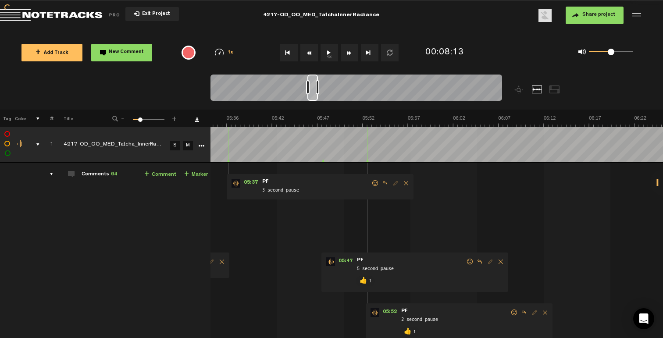
scroll to position [0, 2869]
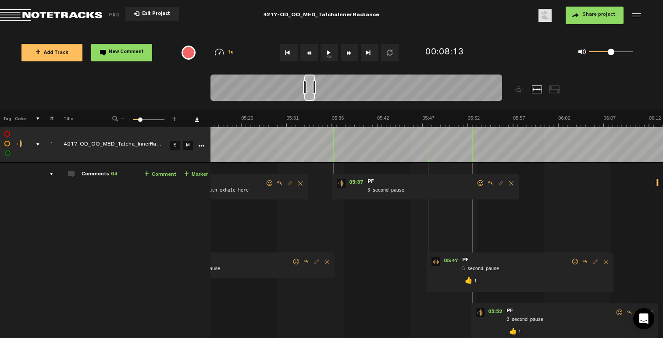
click at [479, 185] on span at bounding box center [480, 183] width 9 height 6
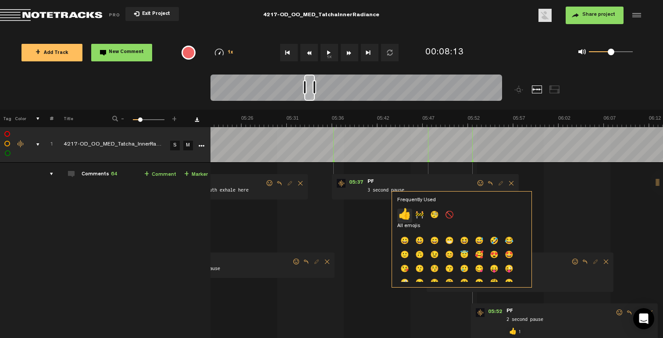
click at [403, 217] on p "👍" at bounding box center [404, 216] width 15 height 14
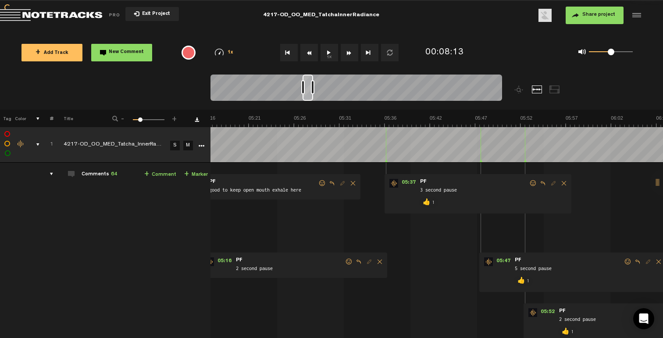
scroll to position [0, 2711]
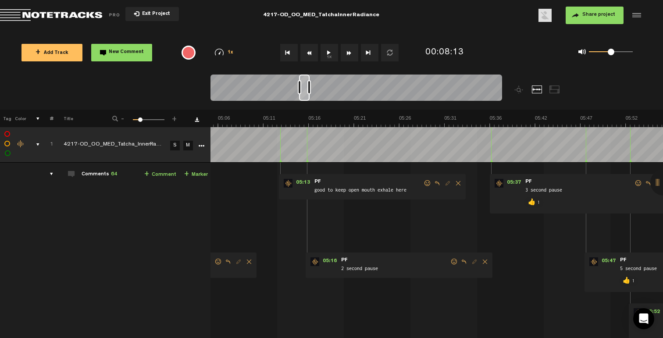
click at [452, 262] on span at bounding box center [454, 262] width 9 height 6
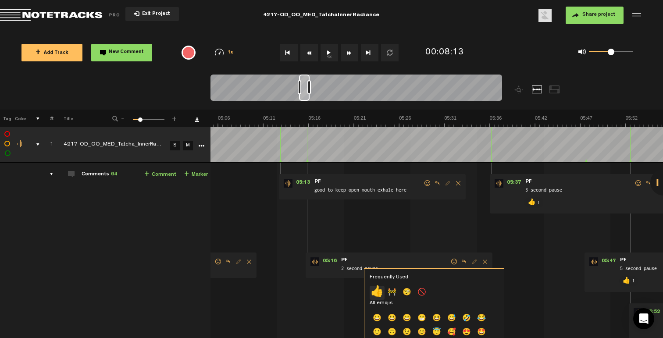
click at [377, 290] on p "👍" at bounding box center [377, 293] width 15 height 14
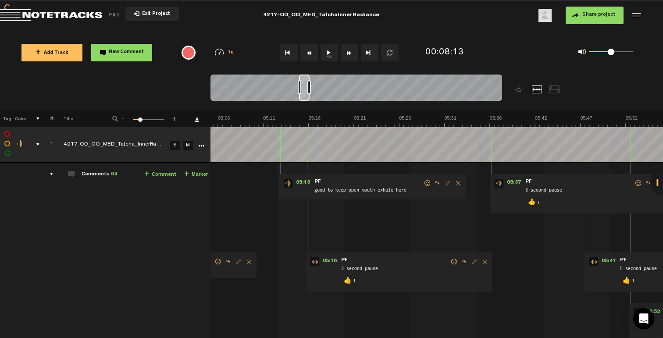
click at [427, 183] on span at bounding box center [427, 183] width 9 height 6
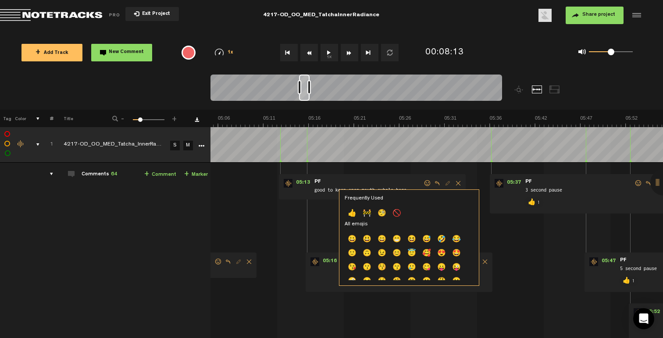
click at [353, 211] on p "👍" at bounding box center [352, 214] width 15 height 14
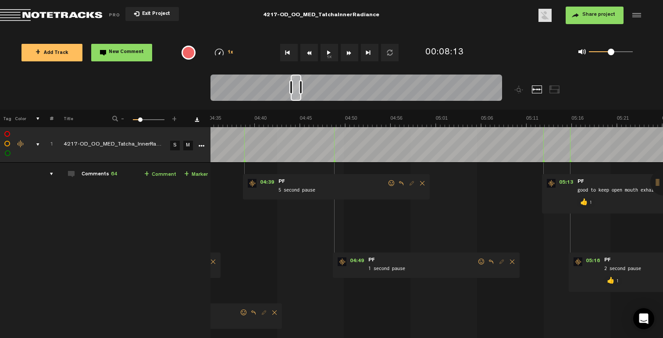
scroll to position [0, 2448]
drag, startPoint x: 482, startPoint y: 260, endPoint x: 477, endPoint y: 263, distance: 5.4
click at [482, 260] on span at bounding box center [481, 262] width 9 height 6
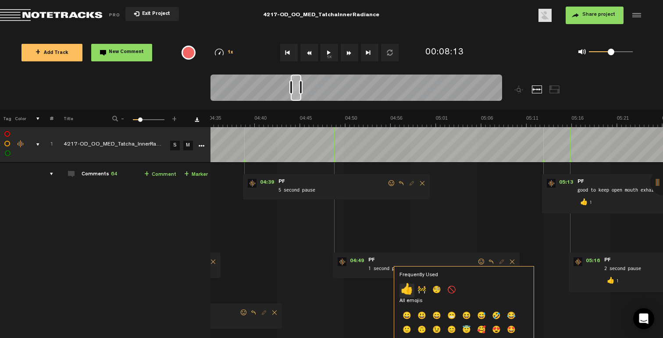
click at [410, 288] on p "👍" at bounding box center [407, 291] width 15 height 14
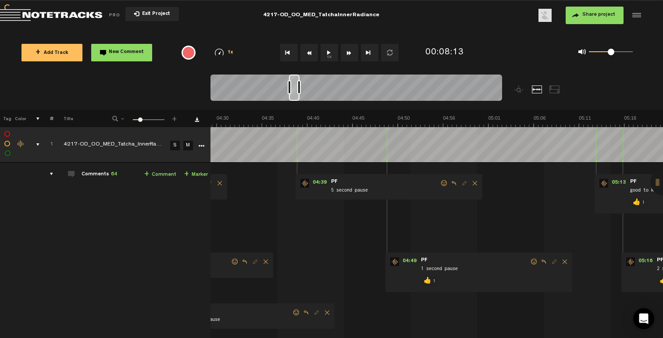
scroll to position [0, 2342]
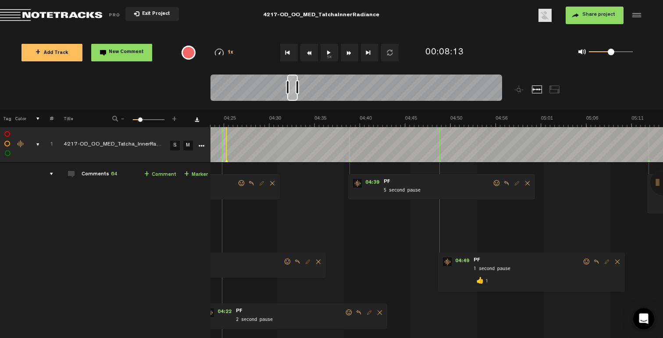
click at [495, 185] on span at bounding box center [497, 183] width 9 height 6
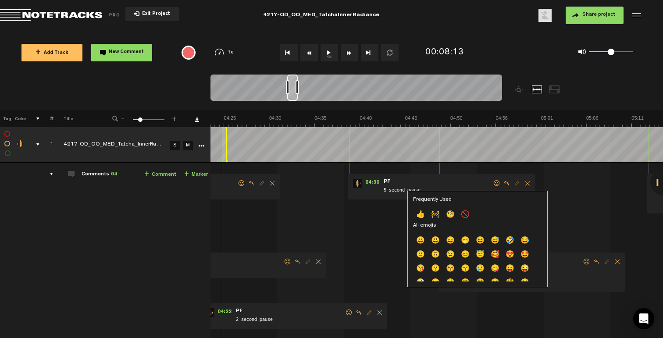
click at [422, 215] on p "👍" at bounding box center [420, 215] width 15 height 14
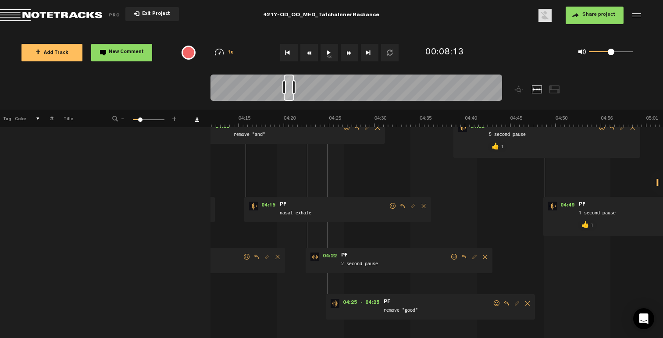
scroll to position [50, 0]
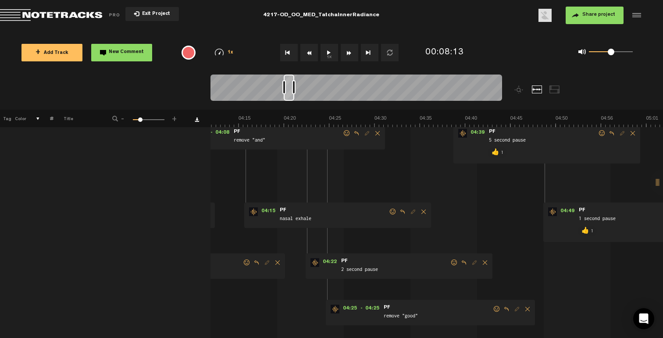
click at [496, 311] on span at bounding box center [497, 309] width 9 height 6
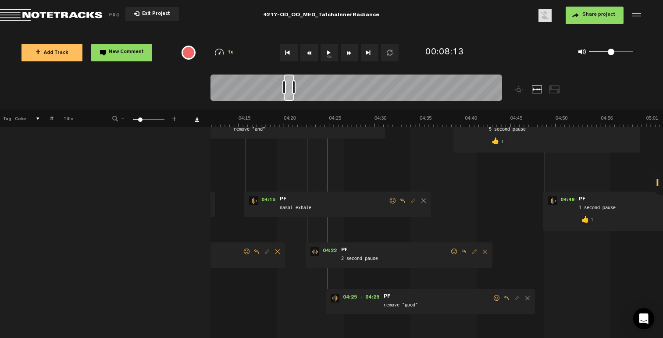
scroll to position [72, 0]
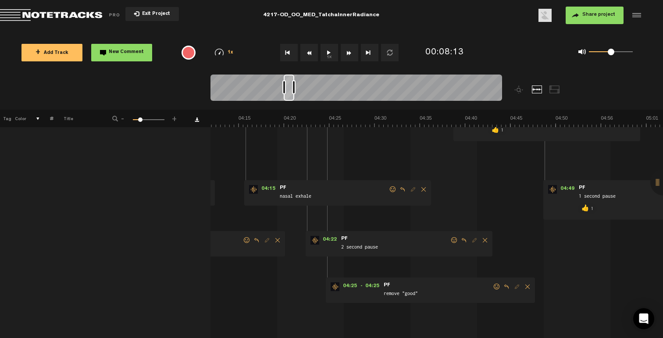
click at [497, 284] on span at bounding box center [497, 287] width 9 height 6
click at [422, 313] on p "👍" at bounding box center [422, 314] width 15 height 14
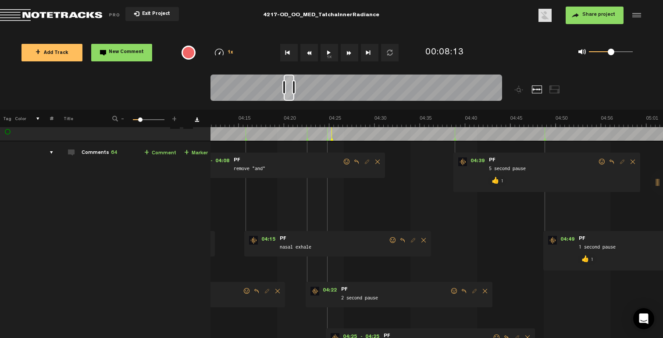
scroll to position [16, 0]
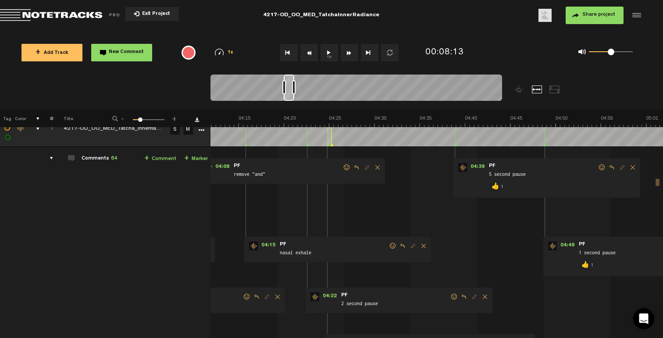
click at [454, 296] on span at bounding box center [454, 297] width 9 height 6
click at [378, 325] on p "👍" at bounding box center [379, 327] width 15 height 14
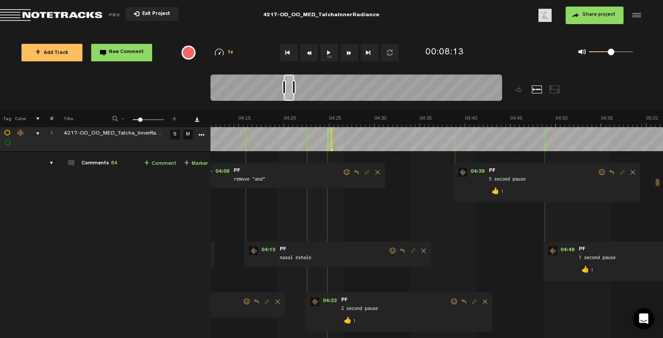
scroll to position [0, 2132]
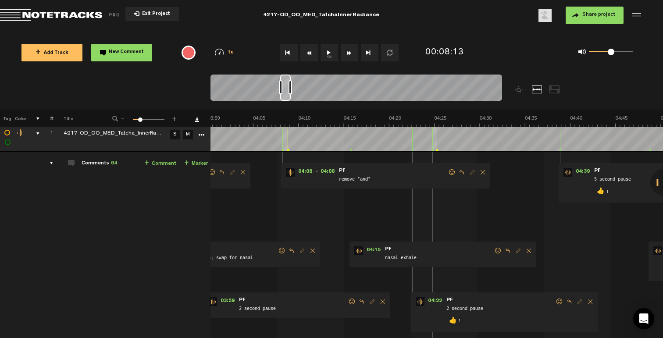
click at [498, 250] on span at bounding box center [498, 251] width 9 height 6
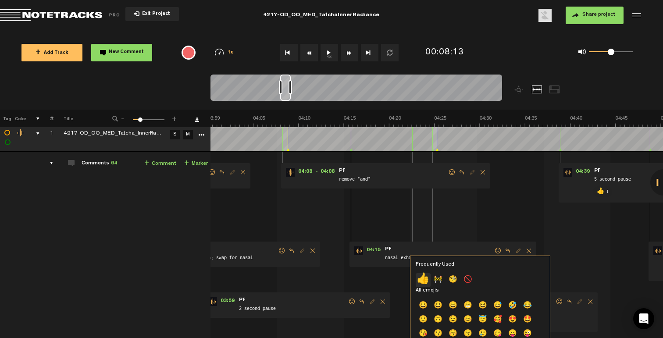
click at [423, 279] on p "👍" at bounding box center [423, 280] width 15 height 14
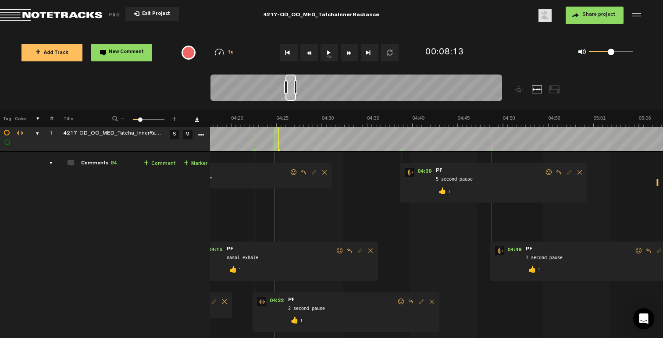
scroll to position [11, 0]
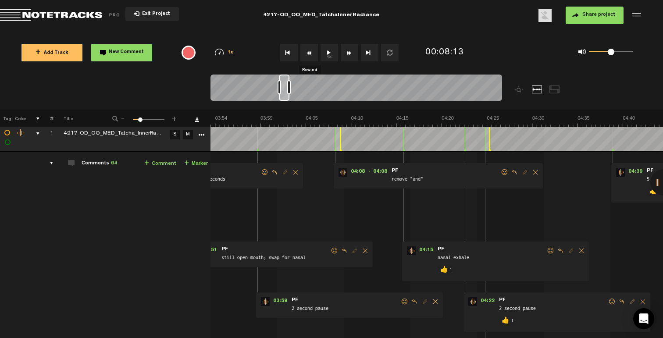
click at [504, 171] on span at bounding box center [504, 172] width 9 height 6
click at [505, 172] on span at bounding box center [504, 172] width 9 height 6
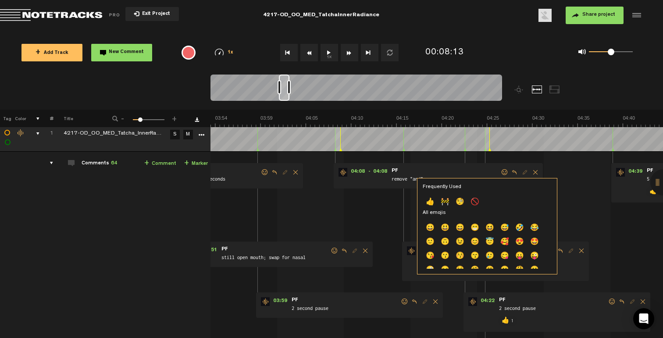
click at [432, 203] on p "👍" at bounding box center [430, 203] width 15 height 14
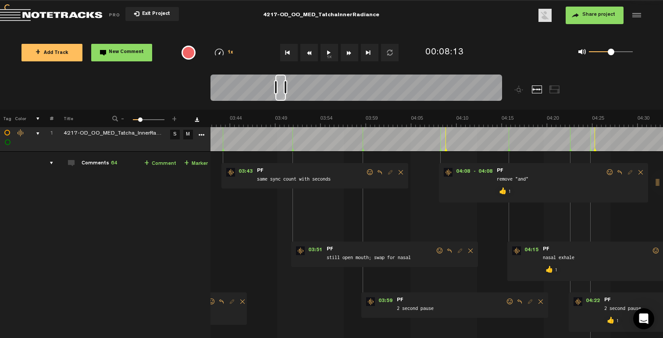
scroll to position [0, 1974]
click at [510, 302] on span at bounding box center [510, 302] width 9 height 6
click at [434, 328] on p "👍" at bounding box center [435, 333] width 15 height 14
click at [439, 246] on div "03:51 - • : "still open mouth; swap for nasal" PF still open mouth; swap for na…" at bounding box center [384, 254] width 187 height 25
click at [436, 254] on span at bounding box center [440, 251] width 9 height 6
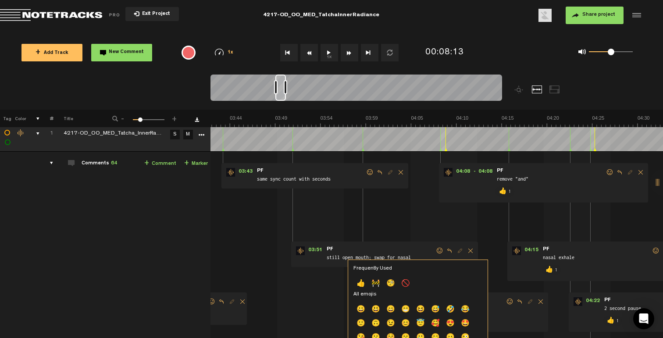
click at [361, 283] on p "👍" at bounding box center [361, 284] width 15 height 14
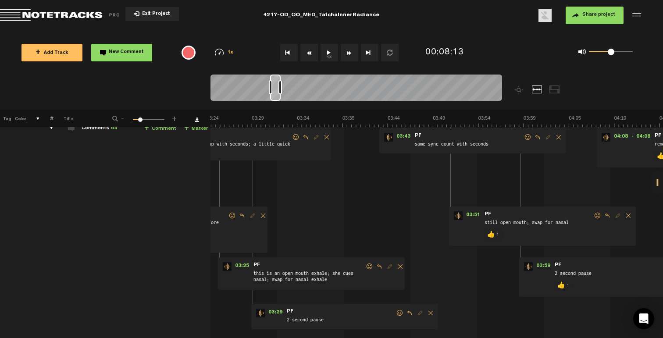
scroll to position [0, 0]
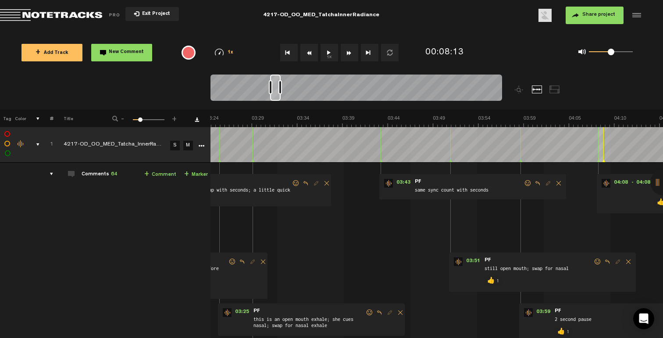
click at [525, 184] on span at bounding box center [528, 183] width 9 height 6
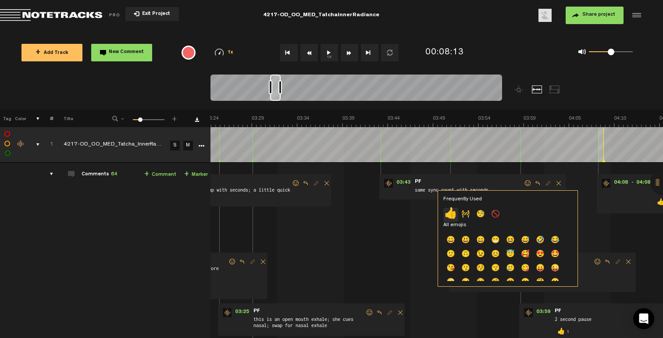
click at [450, 215] on p "👍" at bounding box center [450, 215] width 15 height 14
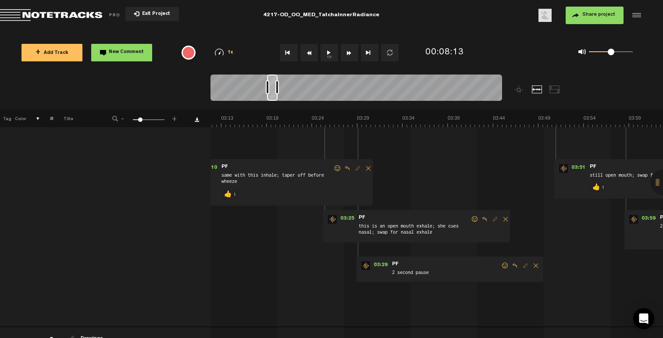
scroll to position [71, 0]
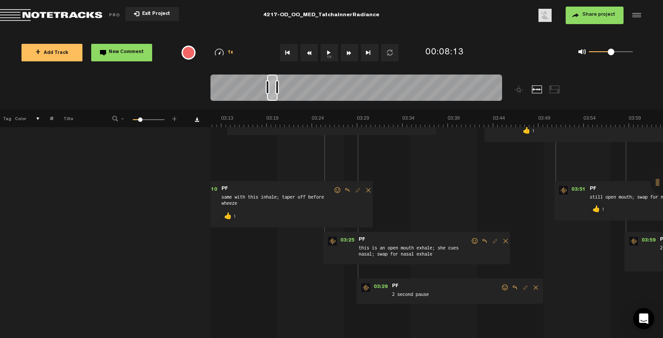
click at [504, 289] on span at bounding box center [505, 288] width 9 height 6
click at [429, 316] on p "👍" at bounding box center [429, 320] width 15 height 14
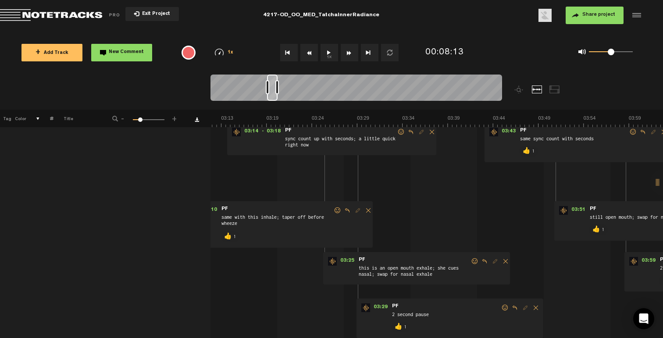
scroll to position [40, 0]
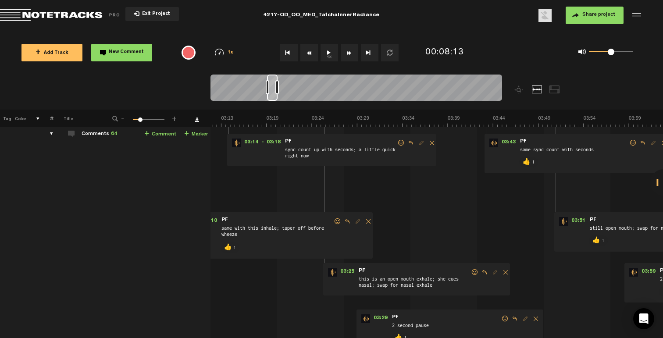
click at [474, 271] on span at bounding box center [475, 272] width 9 height 6
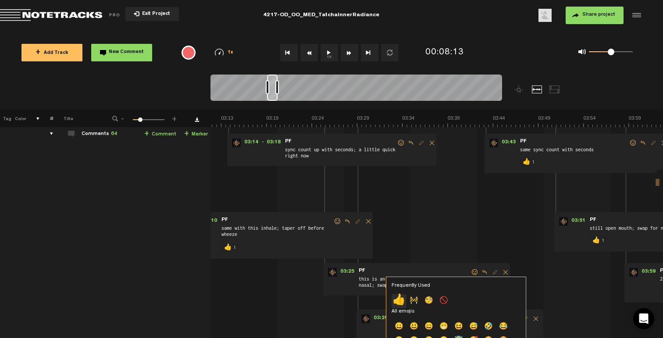
click at [402, 299] on p "👍" at bounding box center [399, 301] width 15 height 14
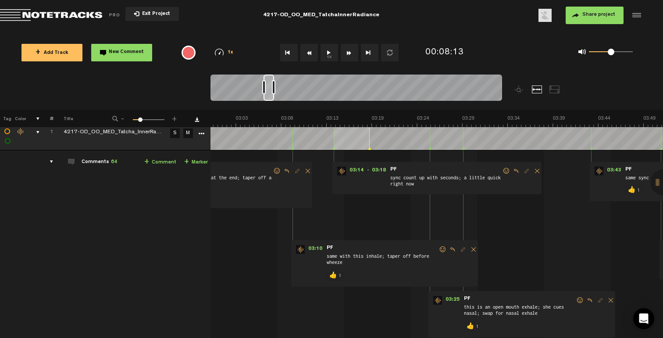
scroll to position [7, 0]
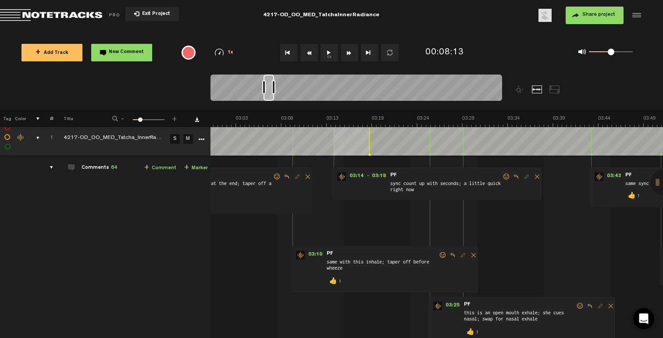
click at [507, 175] on span at bounding box center [506, 177] width 9 height 6
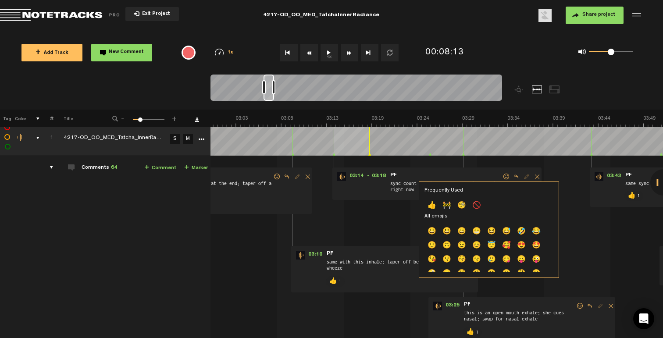
drag, startPoint x: 463, startPoint y: 203, endPoint x: 481, endPoint y: 197, distance: 19.2
click at [463, 203] on p "🧐" at bounding box center [461, 206] width 15 height 14
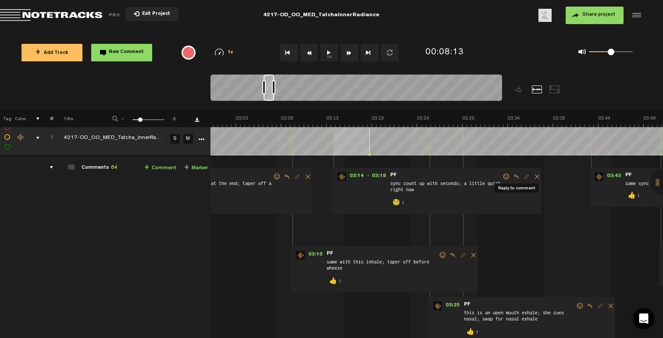
click at [515, 175] on span "Reply to comment" at bounding box center [516, 177] width 11 height 6
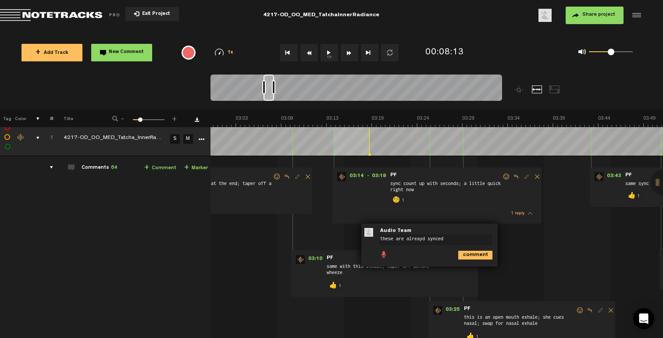
click at [423, 239] on textarea "these are alreayd synced" at bounding box center [435, 240] width 113 height 11
click at [466, 239] on textarea "these are already synced" at bounding box center [435, 240] width 113 height 11
type textarea "these are already synced to one per sec"
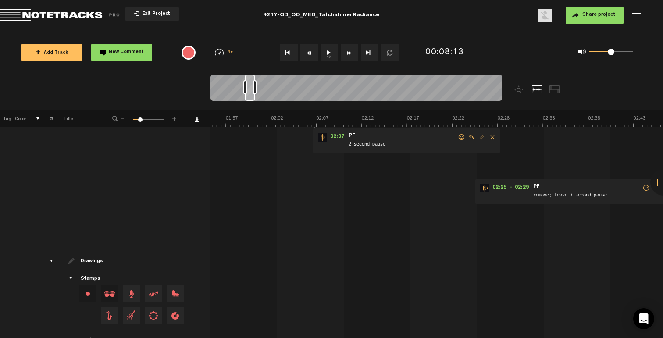
scroll to position [138, 0]
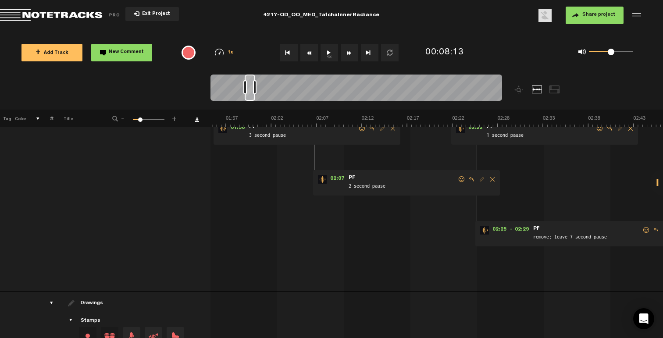
click at [643, 228] on span at bounding box center [646, 230] width 9 height 6
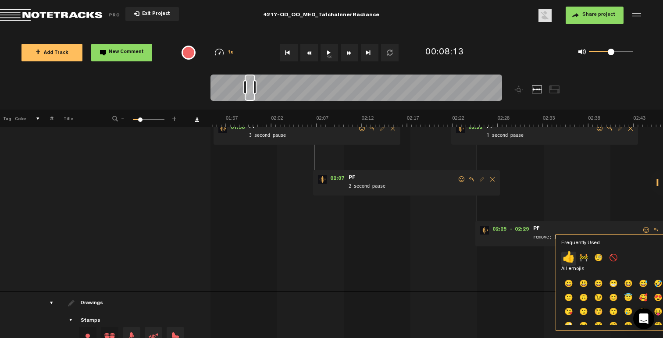
click at [568, 257] on p "👍" at bounding box center [568, 259] width 15 height 14
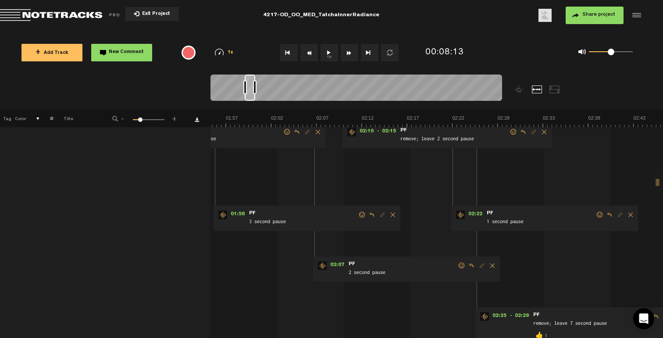
scroll to position [0, 0]
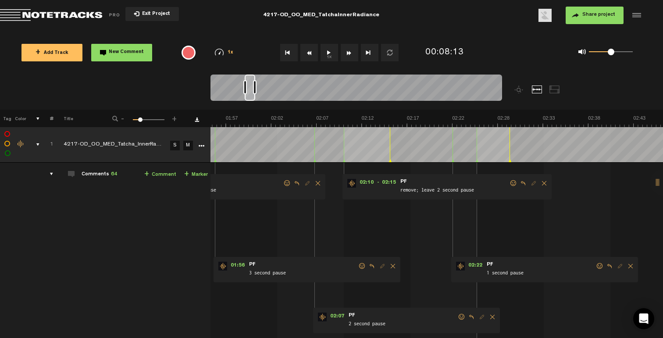
click at [597, 266] on span at bounding box center [600, 266] width 9 height 6
click at [596, 265] on span at bounding box center [600, 266] width 9 height 6
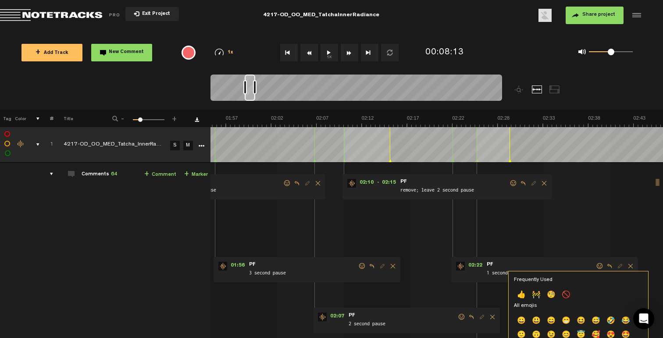
click at [526, 294] on p "👍" at bounding box center [521, 296] width 15 height 14
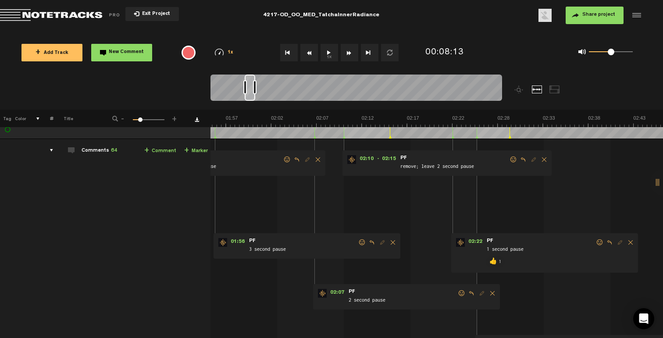
scroll to position [12, 0]
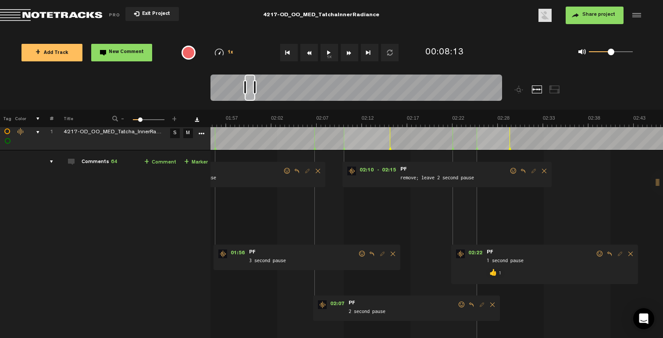
click at [511, 171] on span at bounding box center [513, 171] width 9 height 6
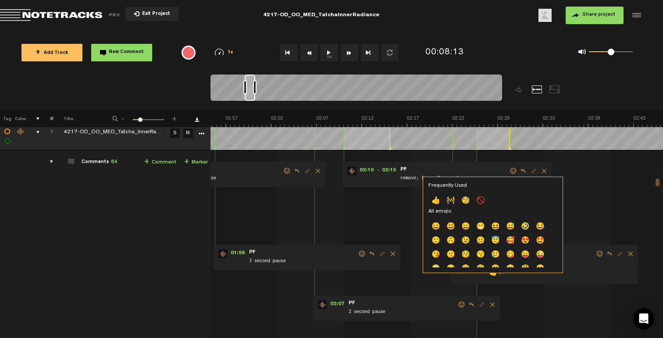
click at [435, 199] on p "👍" at bounding box center [436, 201] width 15 height 14
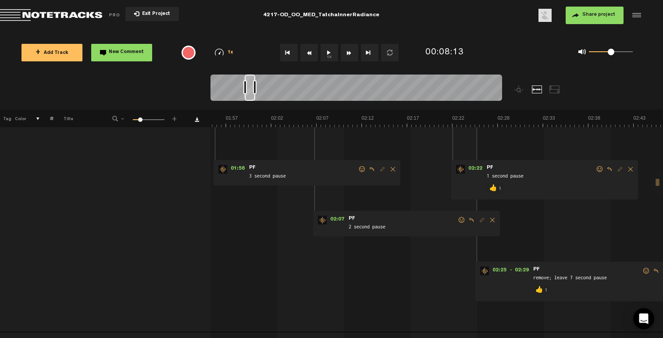
scroll to position [68, 0]
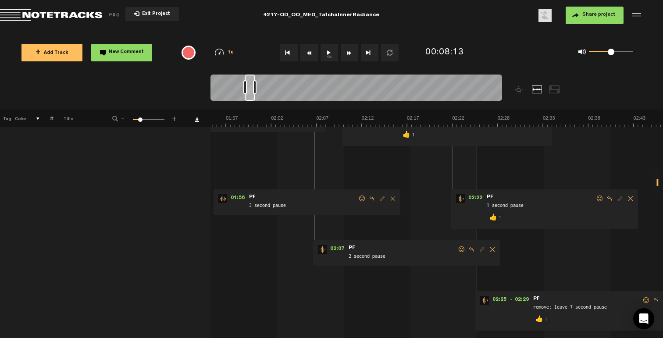
click at [458, 247] on span at bounding box center [461, 250] width 9 height 6
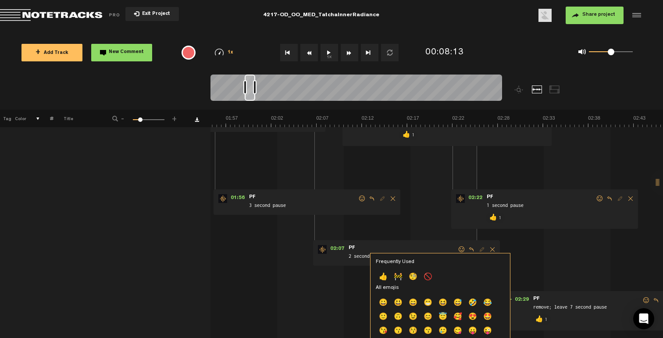
drag, startPoint x: 379, startPoint y: 277, endPoint x: 383, endPoint y: 276, distance: 4.6
click at [379, 277] on p "👍" at bounding box center [383, 278] width 15 height 14
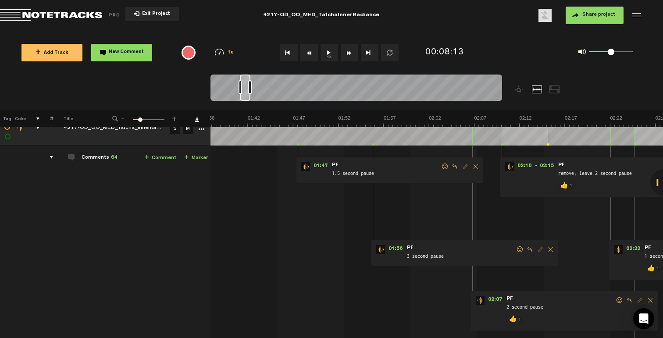
scroll to position [0, 0]
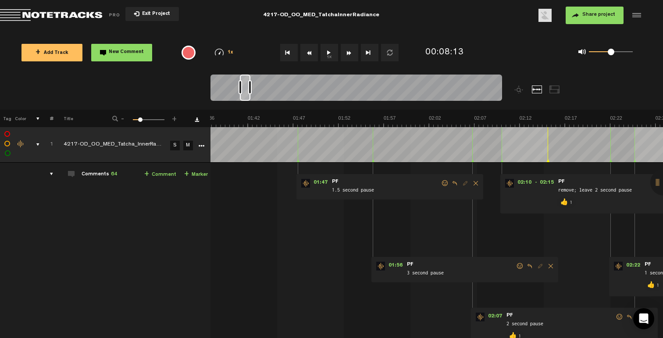
click at [520, 264] on span at bounding box center [520, 266] width 9 height 6
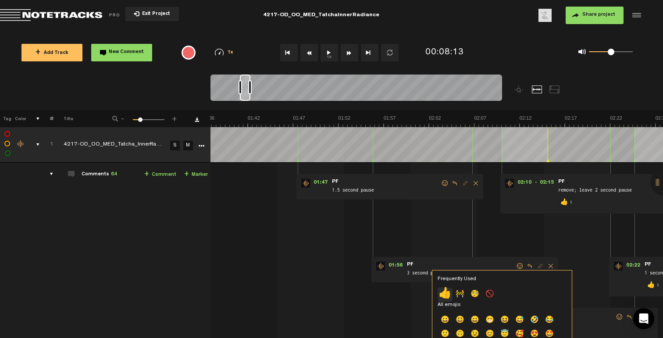
click at [444, 293] on p "👍" at bounding box center [445, 295] width 15 height 14
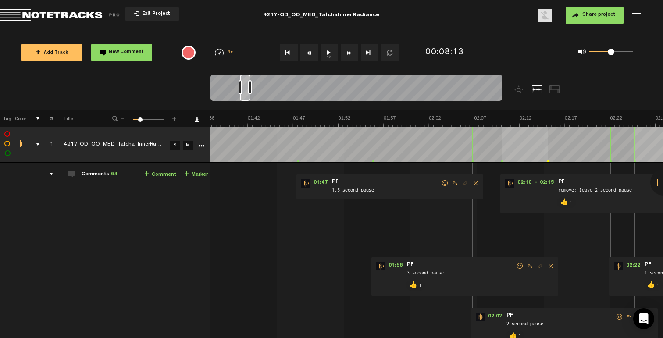
click at [447, 182] on span at bounding box center [445, 183] width 9 height 6
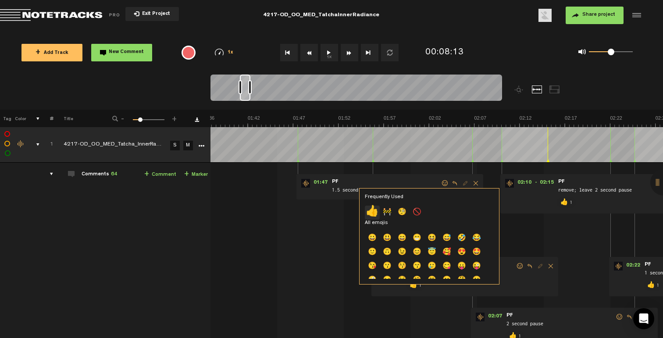
click at [374, 210] on p "👍" at bounding box center [372, 213] width 15 height 14
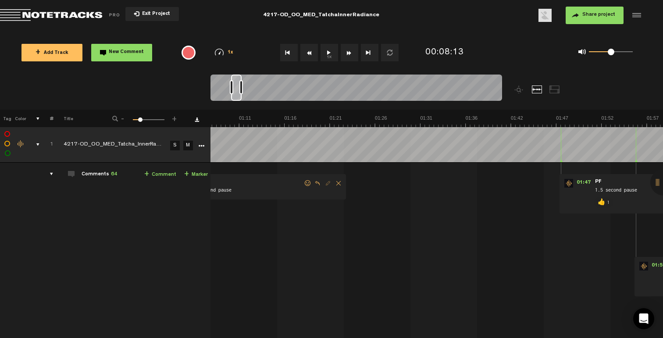
scroll to position [0, 500]
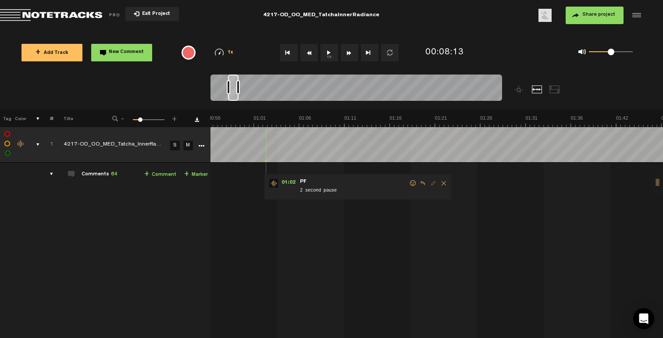
click at [414, 180] on span at bounding box center [413, 183] width 9 height 6
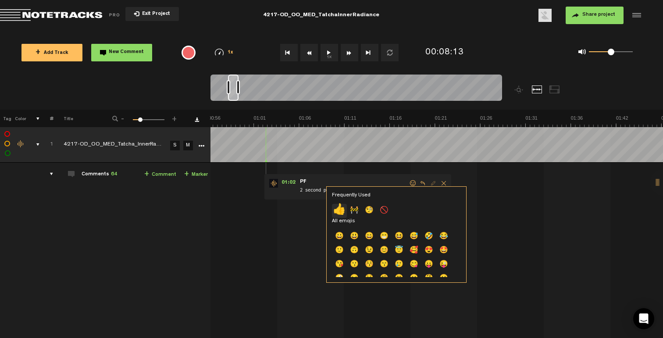
click at [342, 210] on p "👍" at bounding box center [339, 211] width 15 height 14
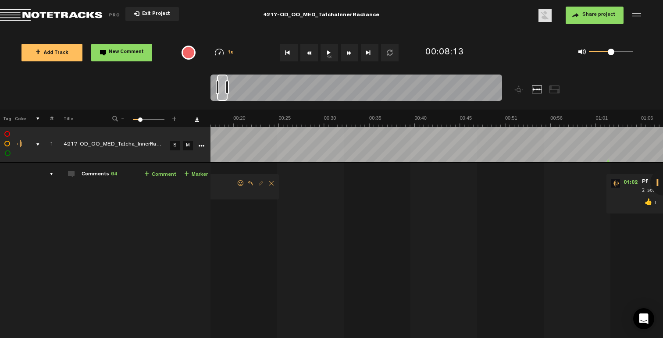
scroll to position [0, 0]
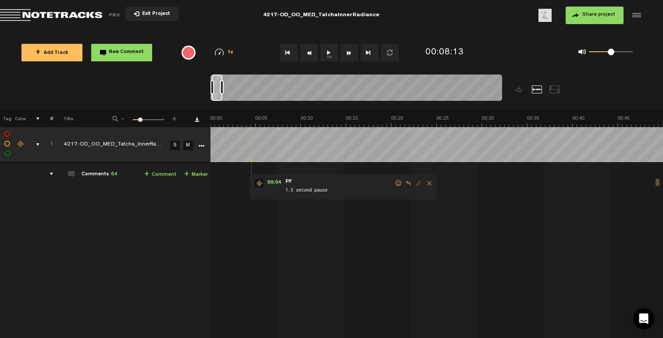
click at [398, 182] on span at bounding box center [398, 183] width 9 height 6
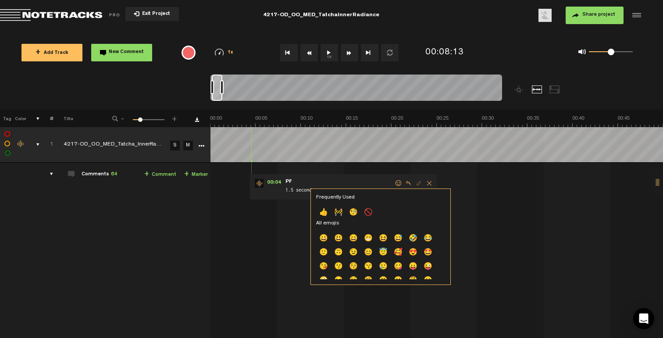
click at [327, 210] on p "👍" at bounding box center [323, 213] width 15 height 14
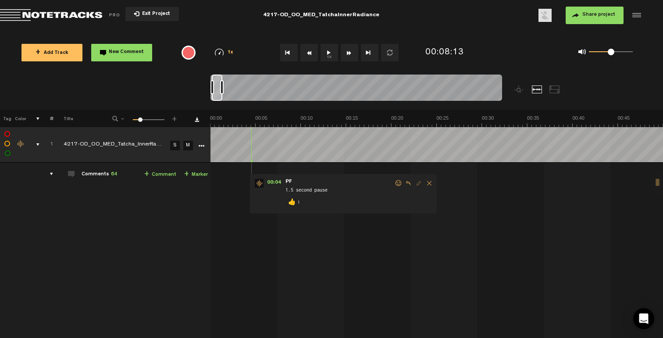
click at [38, 143] on div "comments, stamps & drawings" at bounding box center [35, 144] width 14 height 9
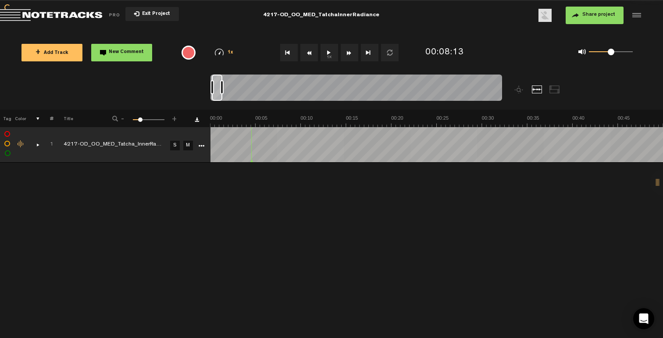
click at [63, 54] on span "+ Add Track" at bounding box center [52, 53] width 33 height 5
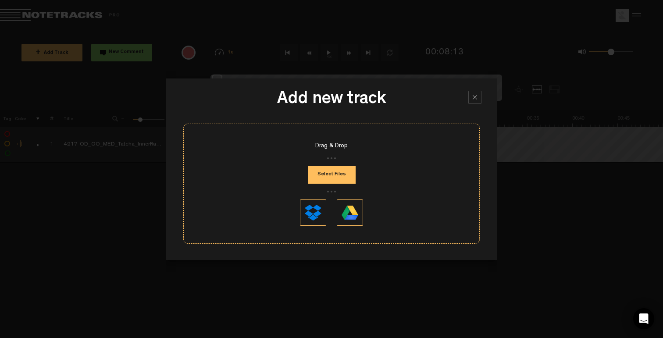
click at [328, 179] on button "Select Files" at bounding box center [332, 175] width 48 height 18
